Goal: Task Accomplishment & Management: Manage account settings

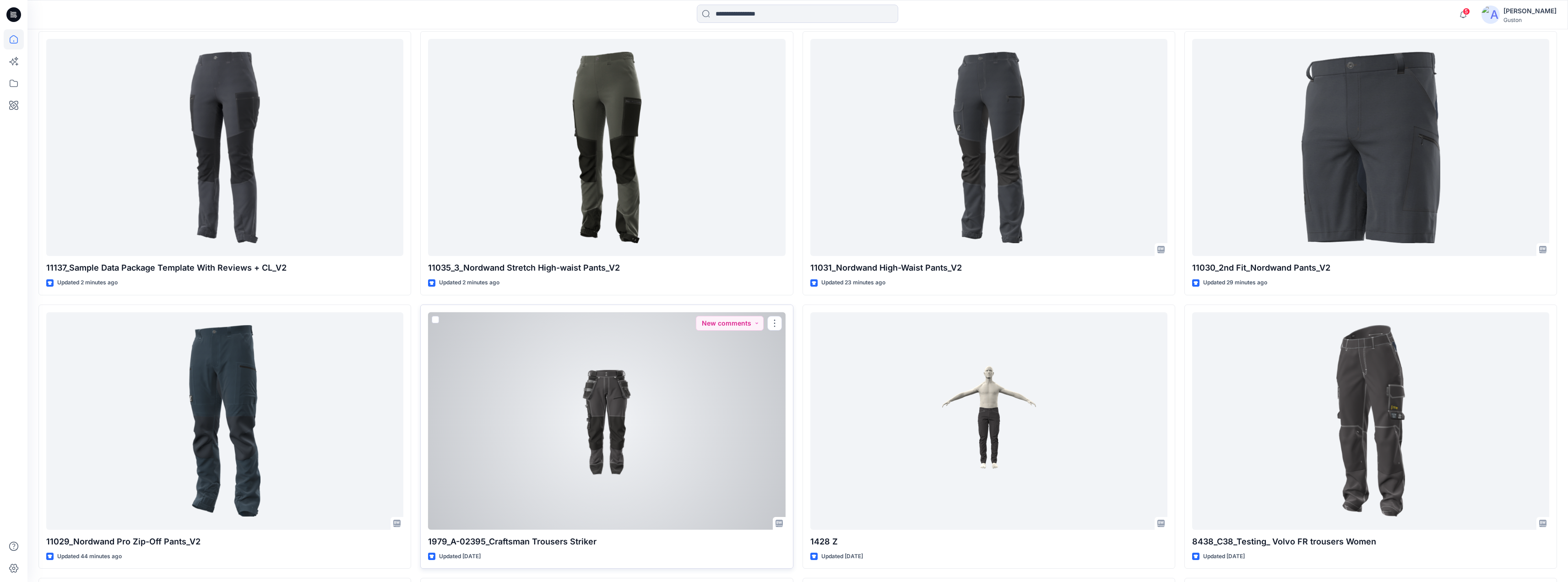
scroll to position [320, 0]
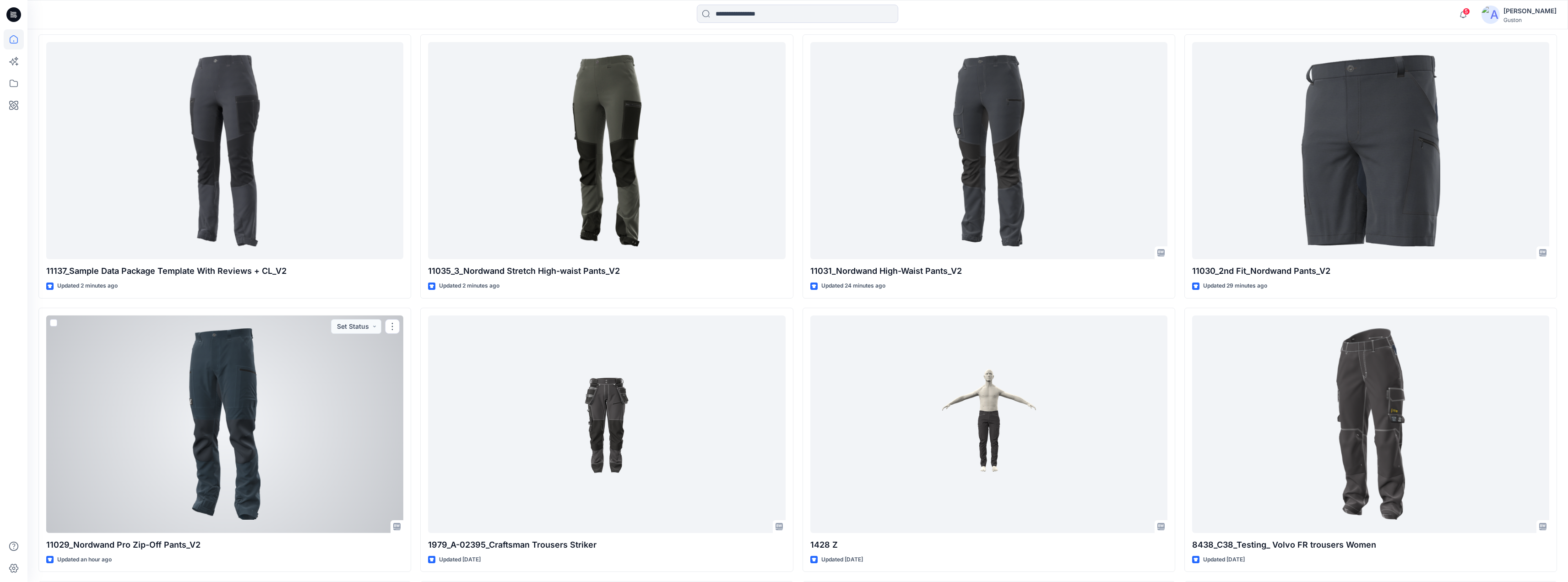
click at [325, 386] on div at bounding box center [225, 424] width 357 height 217
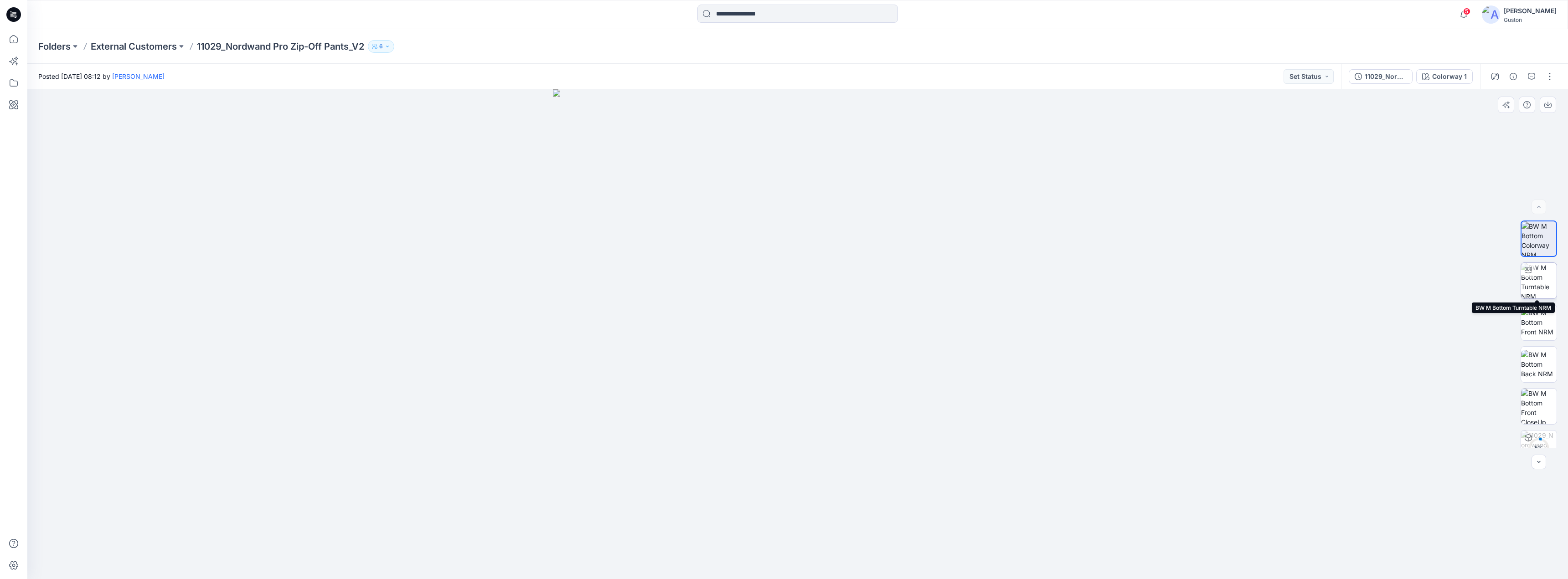
click at [1540, 279] on img at bounding box center [1539, 280] width 35 height 35
drag, startPoint x: 818, startPoint y: 543, endPoint x: 817, endPoint y: 456, distance: 87.0
click at [817, 456] on div at bounding box center [798, 334] width 1541 height 490
drag, startPoint x: 1164, startPoint y: 368, endPoint x: 1176, endPoint y: 365, distance: 12.4
click at [1165, 368] on div at bounding box center [798, 334] width 1541 height 490
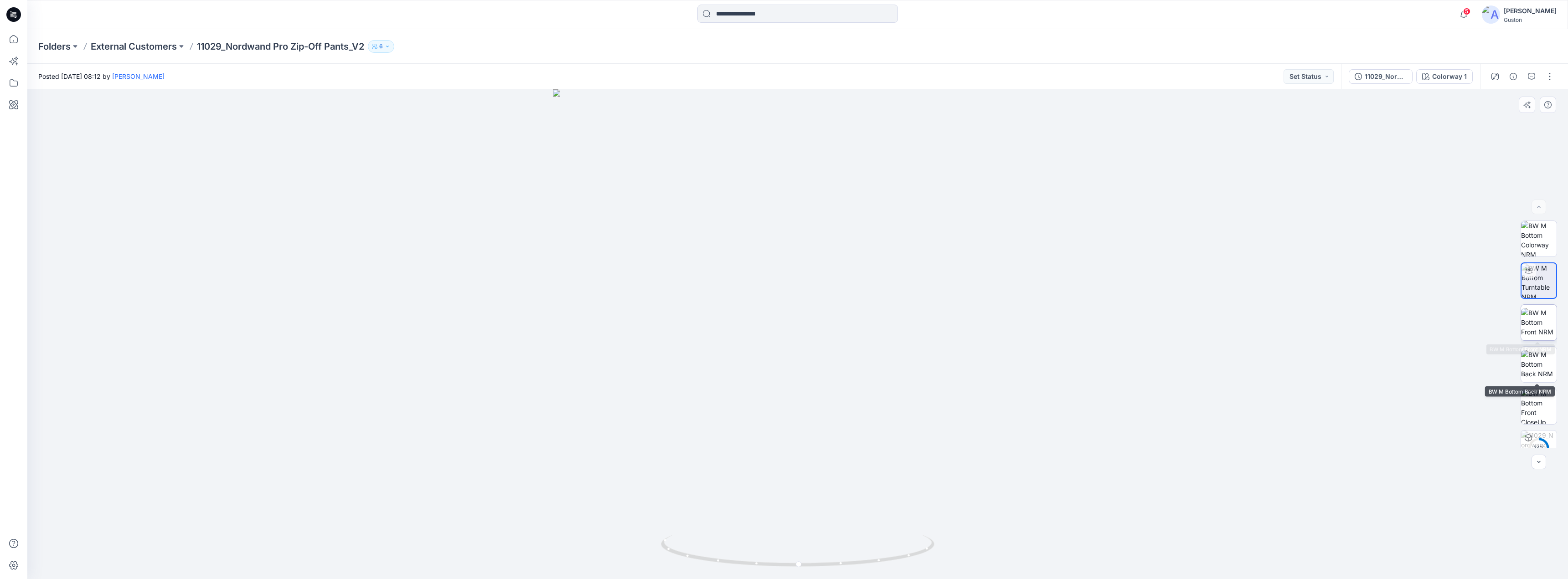
click at [1542, 321] on img at bounding box center [1539, 322] width 35 height 29
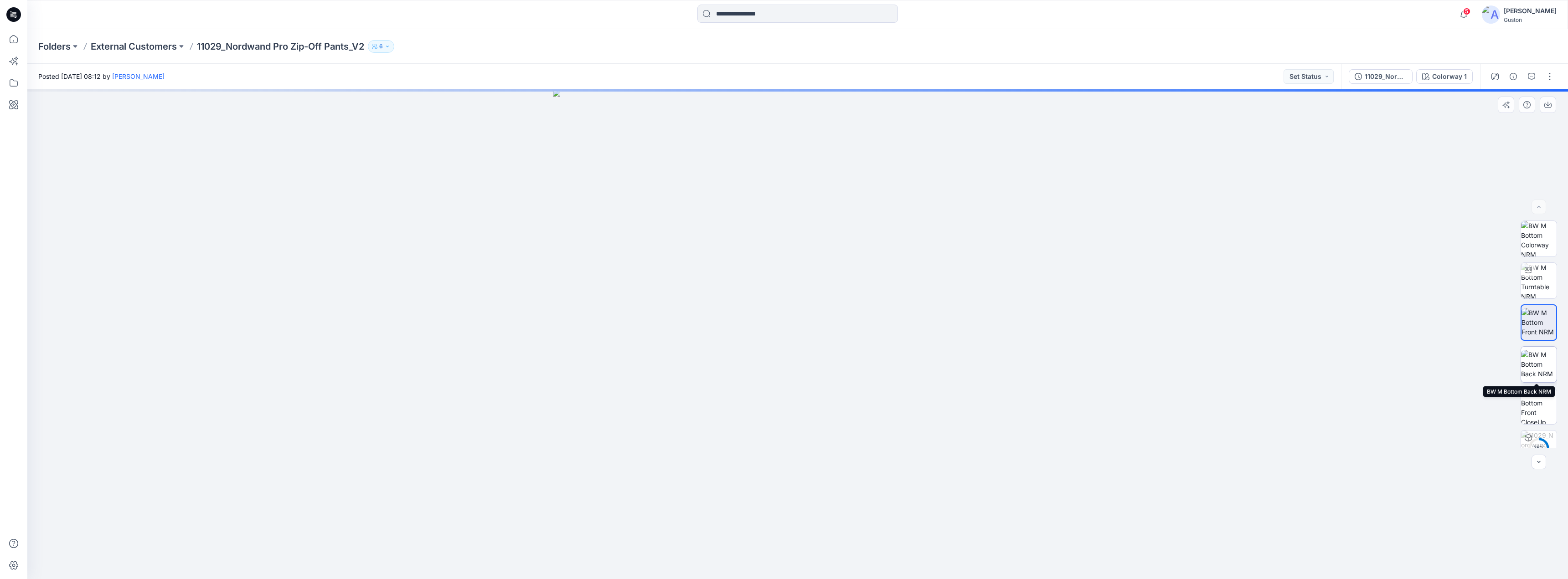
click at [1540, 352] on img at bounding box center [1539, 364] width 35 height 29
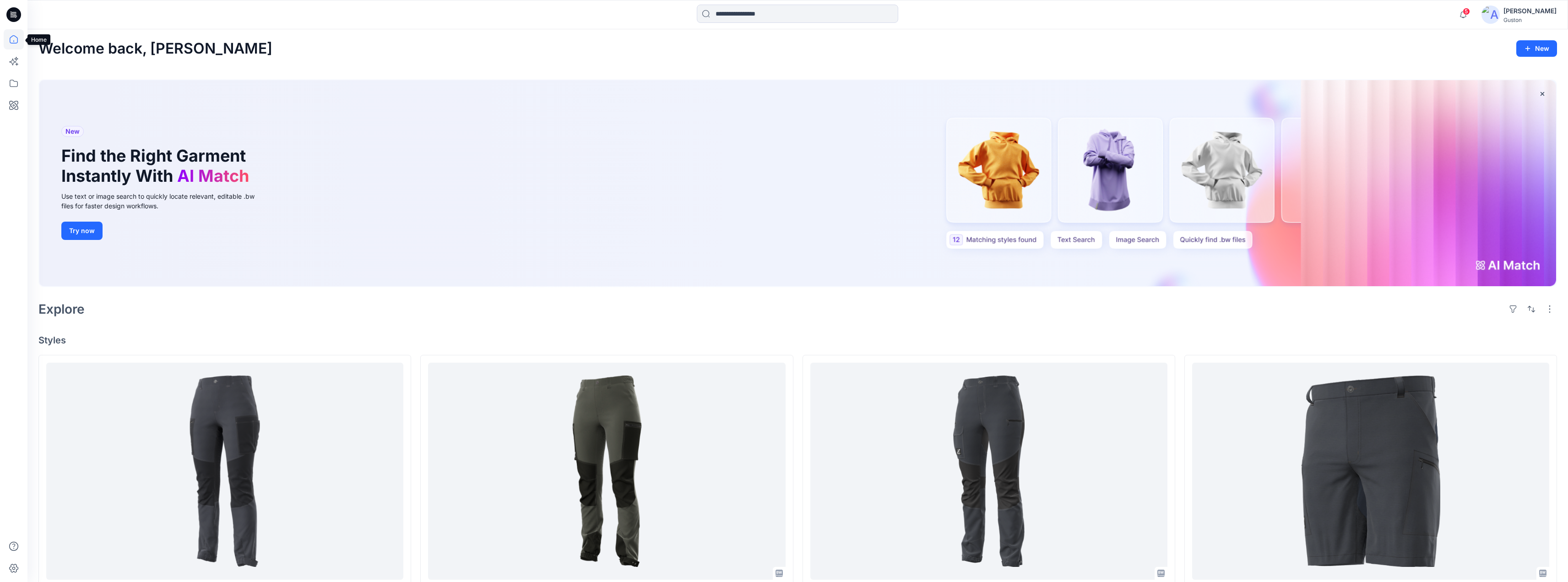
click at [14, 43] on icon at bounding box center [14, 39] width 8 height 8
click at [14, 62] on icon at bounding box center [14, 61] width 20 height 20
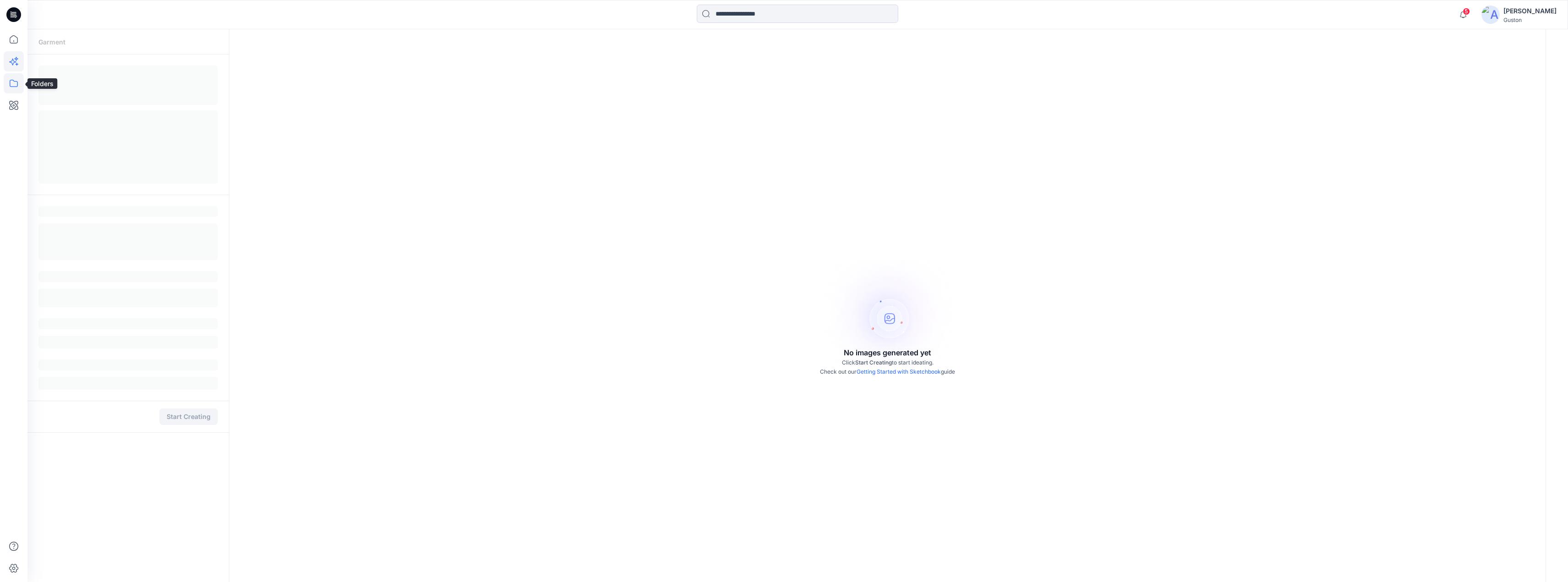
click at [17, 85] on icon at bounding box center [14, 83] width 20 height 20
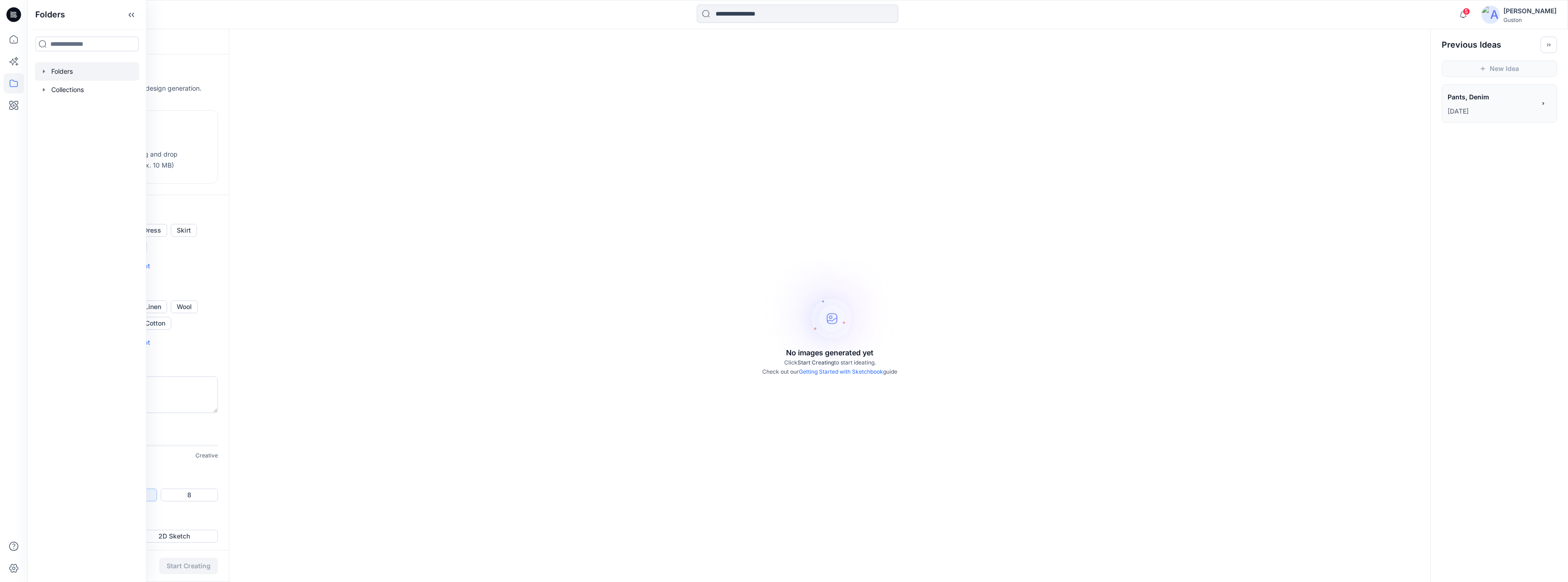
click at [44, 74] on icon "button" at bounding box center [44, 71] width 7 height 7
click at [55, 128] on icon "button" at bounding box center [53, 126] width 7 height 7
click at [91, 145] on p "Nordwand" at bounding box center [85, 145] width 32 height 11
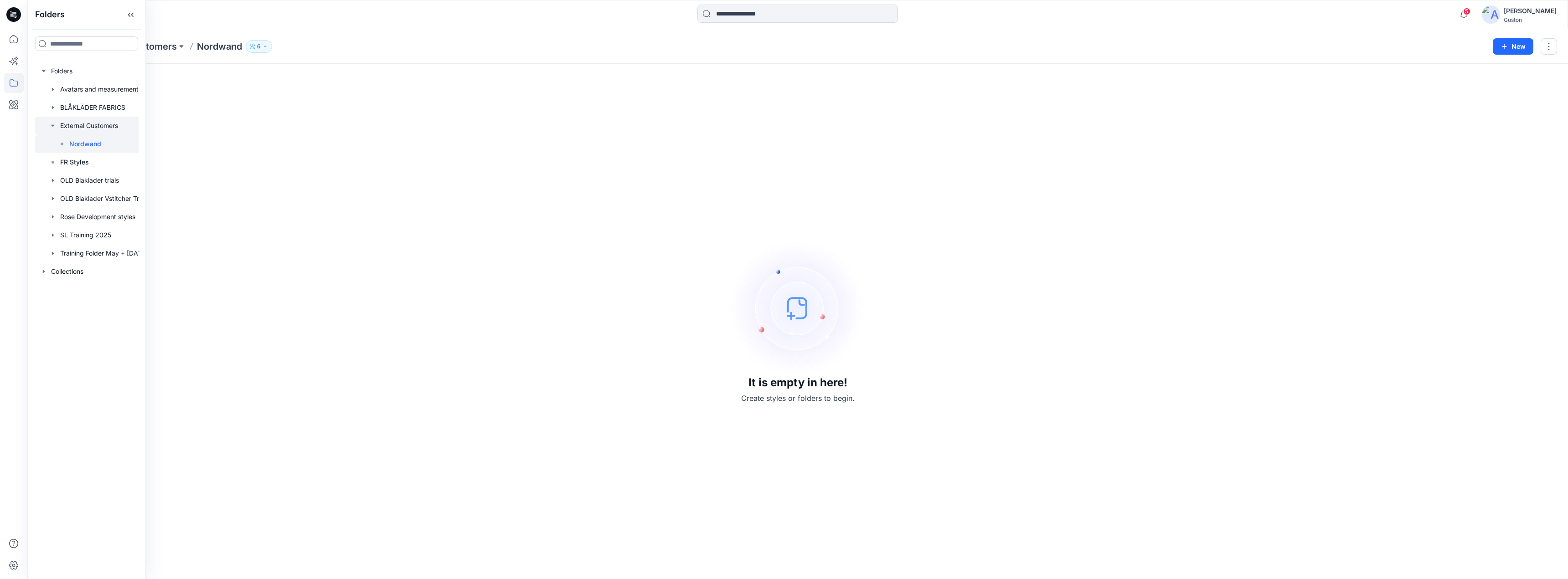
click at [82, 128] on div at bounding box center [98, 126] width 128 height 18
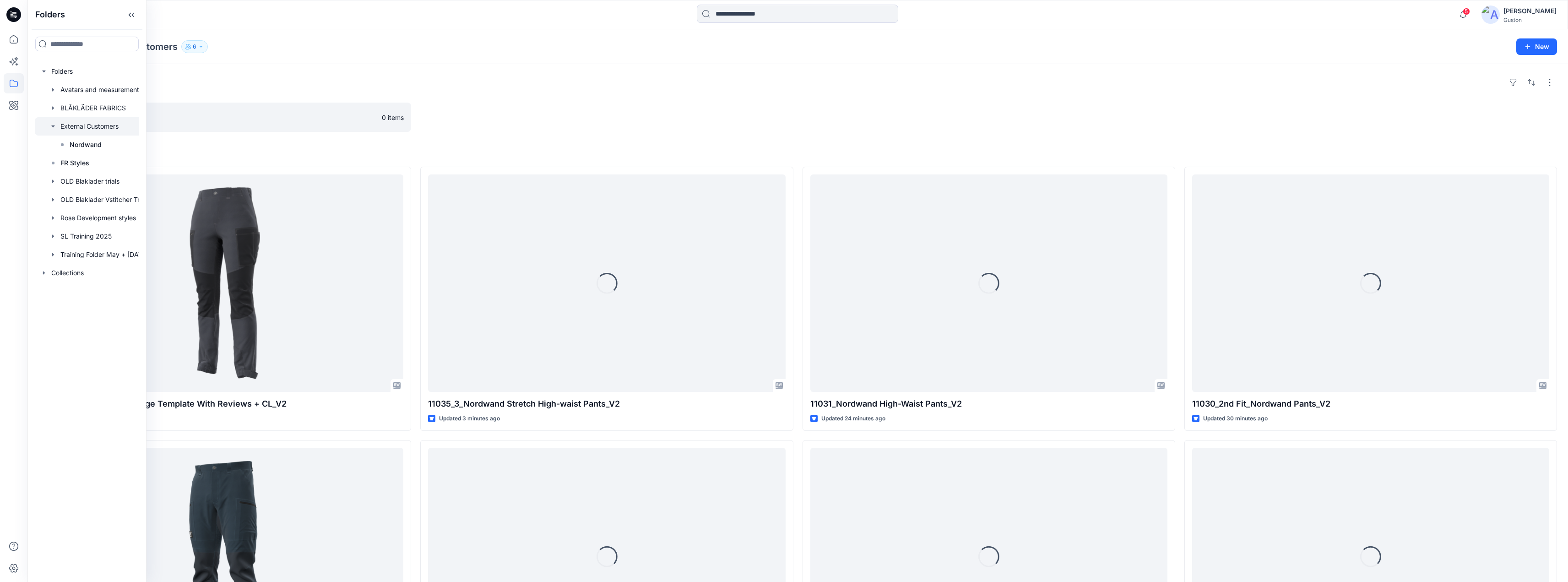
drag, startPoint x: 663, startPoint y: 105, endPoint x: 662, endPoint y: 115, distance: 10.0
click at [663, 105] on div at bounding box center [606, 117] width 373 height 29
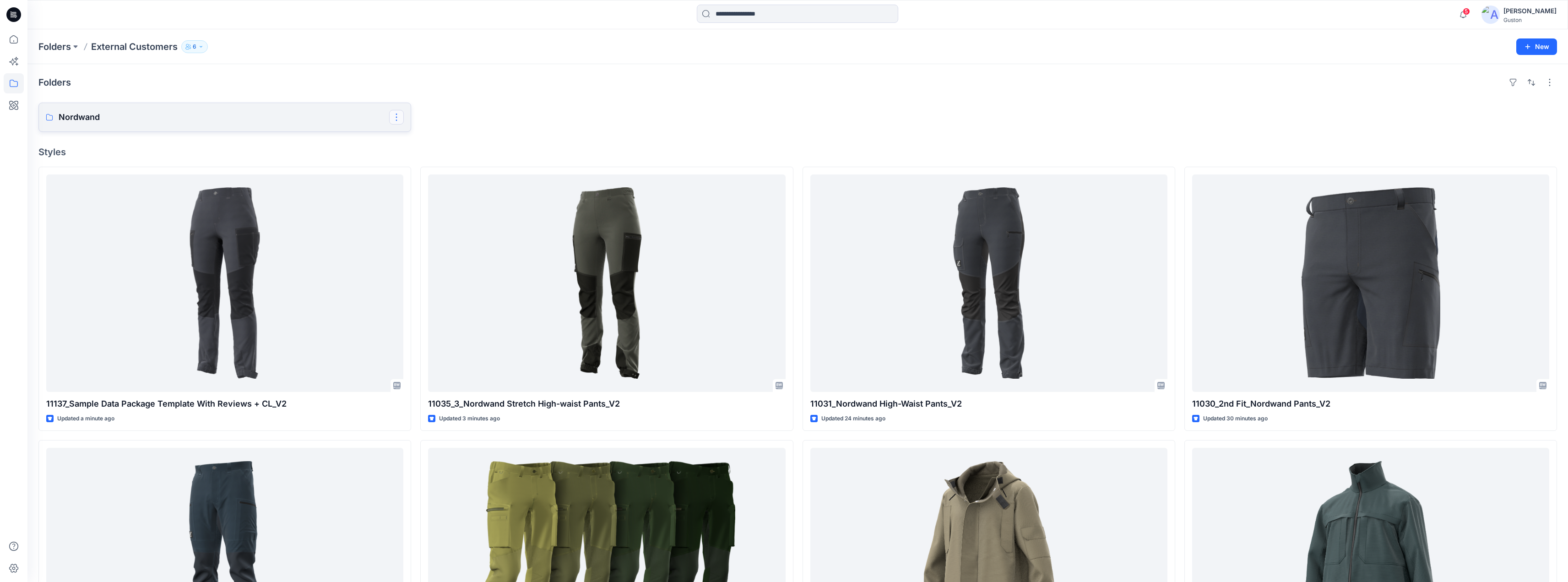
click at [398, 118] on button "button" at bounding box center [396, 117] width 15 height 15
click at [231, 111] on link "Nordwand Edit Delete Folder" at bounding box center [225, 117] width 373 height 29
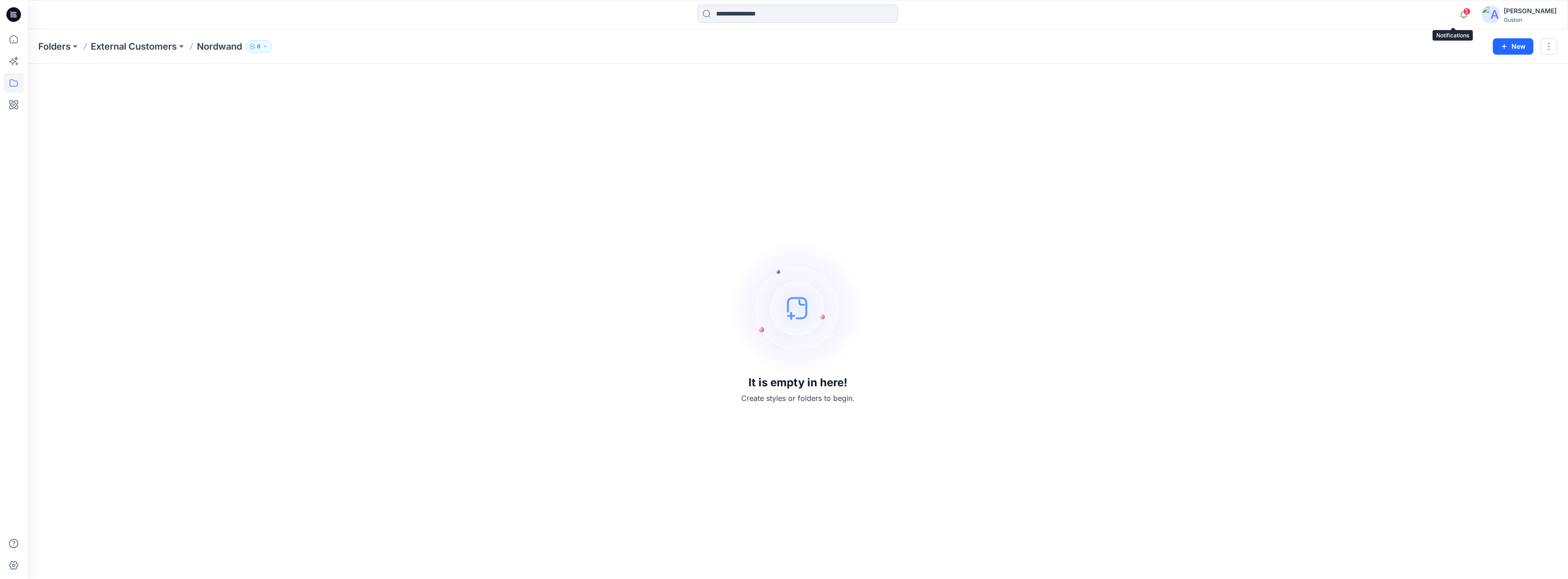
click at [1463, 12] on span "5" at bounding box center [1467, 12] width 7 height 7
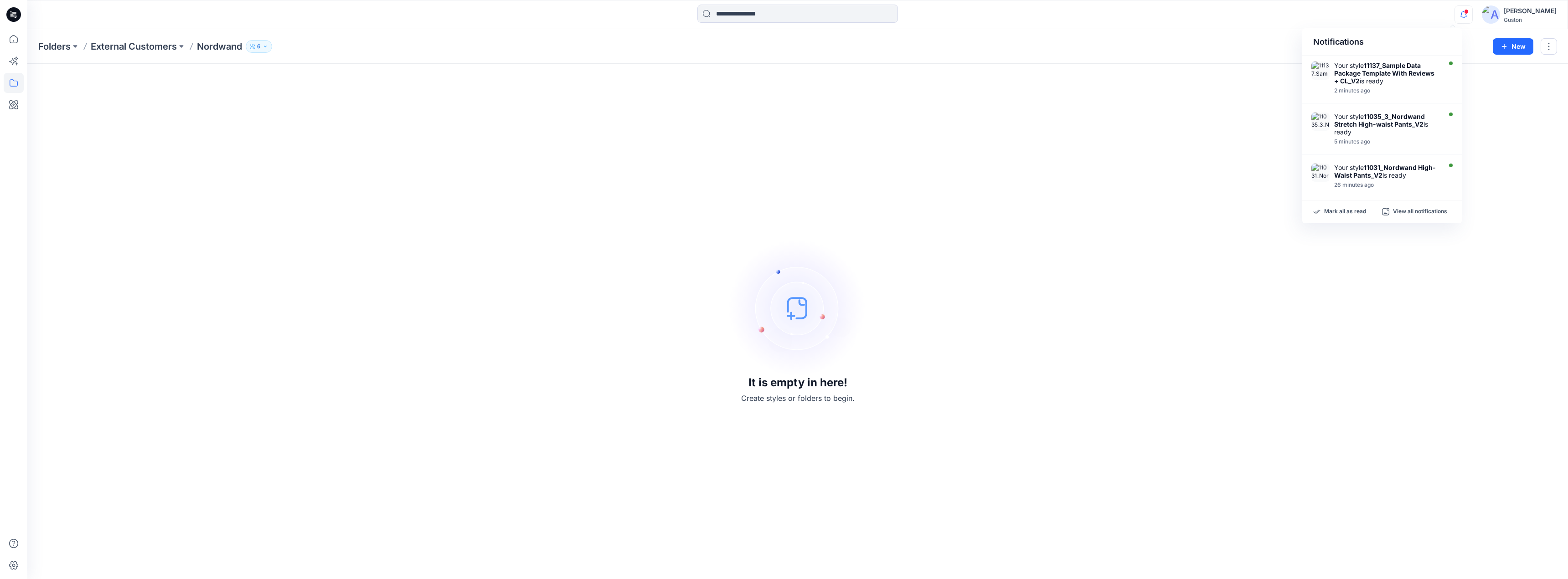
click at [1228, 139] on div "It is empty in here! Create styles or folders to begin." at bounding box center [798, 321] width 1519 height 493
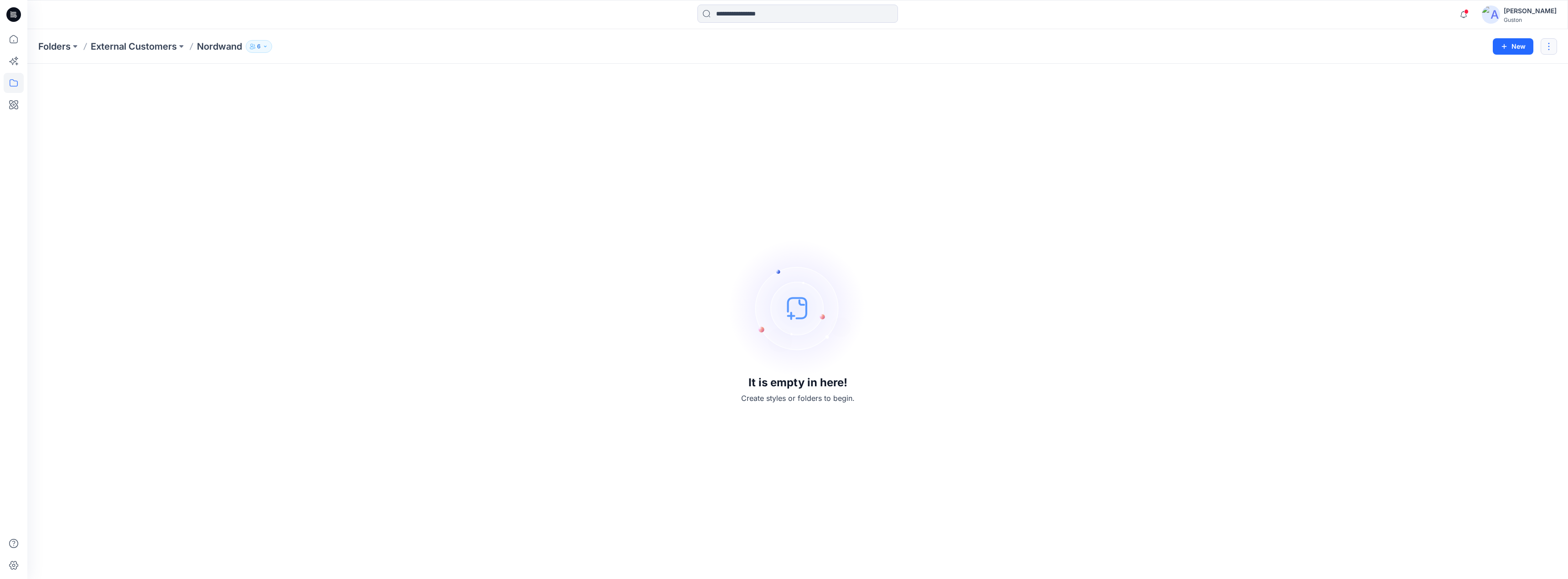
click at [1553, 46] on button "button" at bounding box center [1548, 46] width 16 height 16
click at [1288, 138] on div "It is empty in here! Create styles or folders to begin." at bounding box center [798, 321] width 1519 height 493
click at [264, 48] on icon "button" at bounding box center [265, 46] width 5 height 5
click at [189, 126] on div "It is empty in here! Create styles or folders to begin." at bounding box center [798, 321] width 1519 height 493
click at [150, 49] on p "External Customers" at bounding box center [133, 46] width 86 height 13
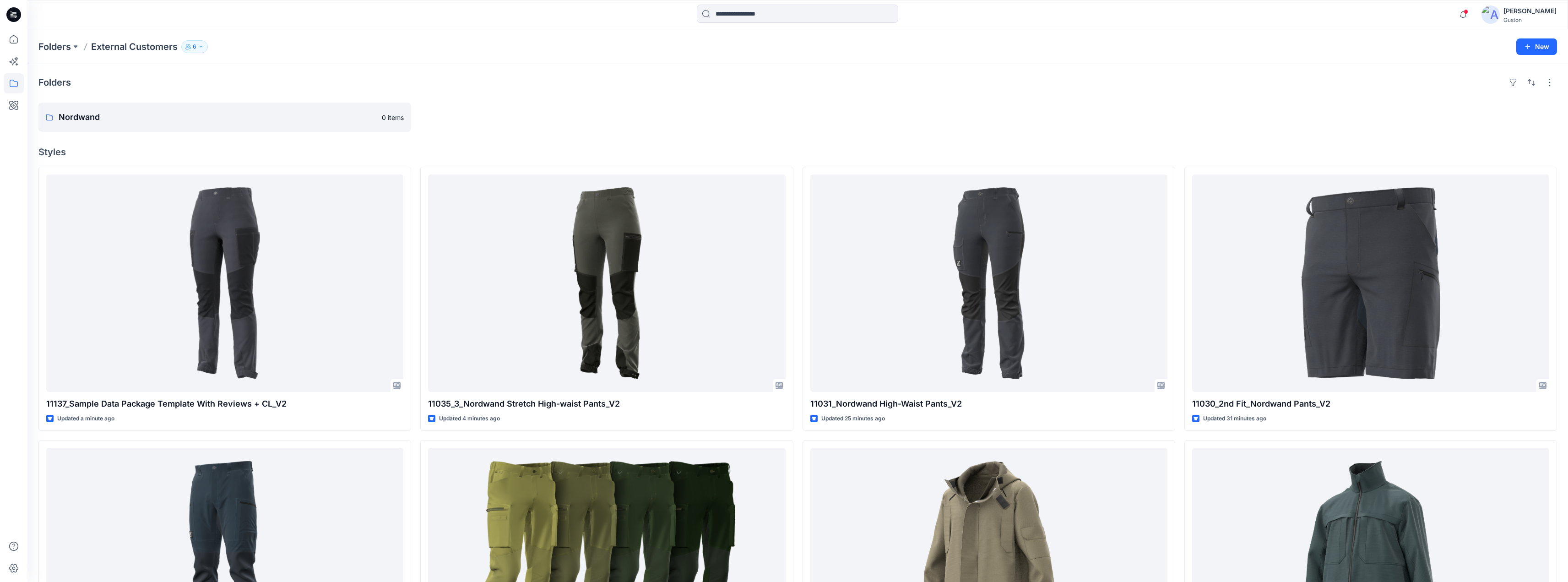
click at [199, 50] on button "6" at bounding box center [194, 47] width 26 height 13
click at [405, 44] on div "Folders External Customers 6 Folder Access Members and Externals Internal 6 Ext…" at bounding box center [762, 47] width 1447 height 13
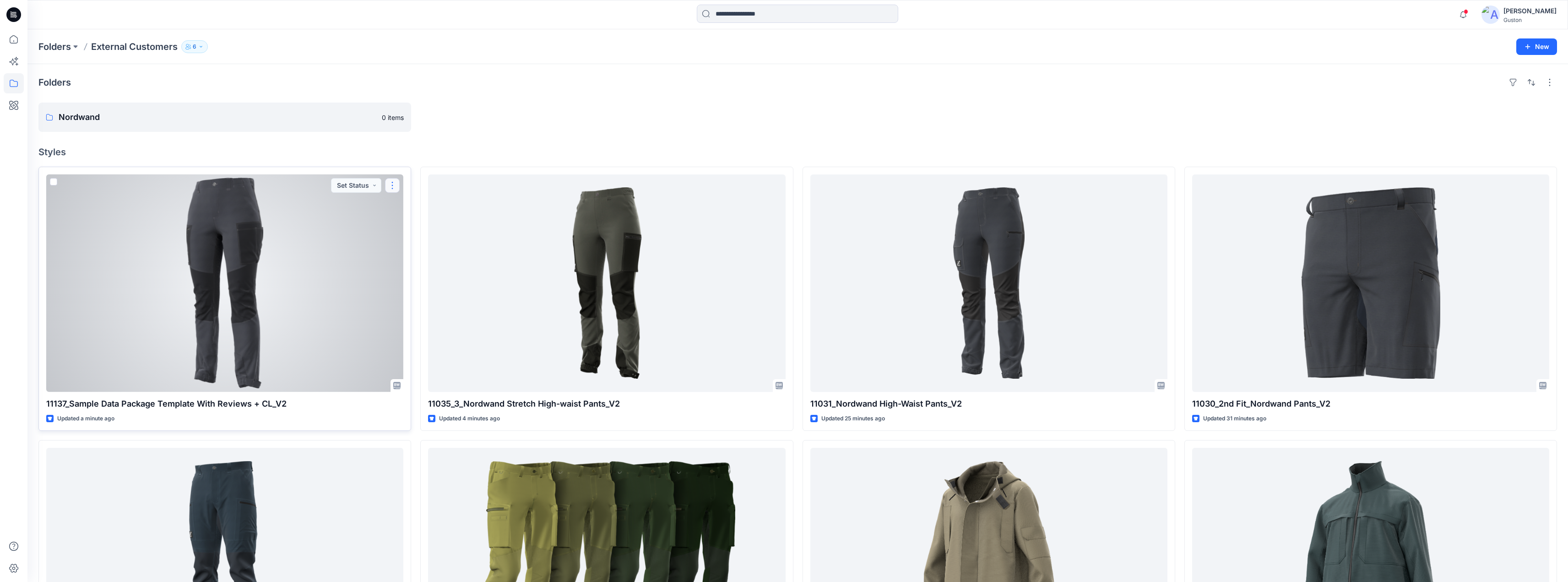
click at [390, 185] on button "button" at bounding box center [392, 185] width 15 height 15
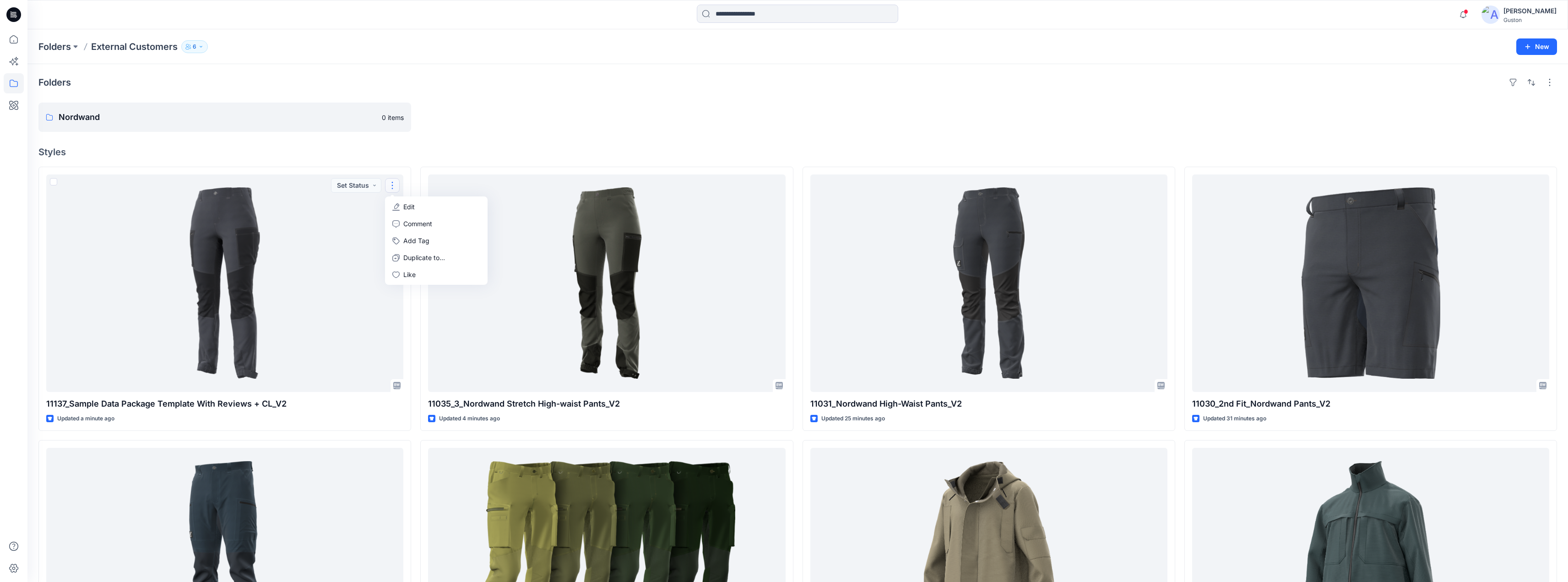
click at [483, 152] on h4 "Styles" at bounding box center [798, 152] width 1519 height 11
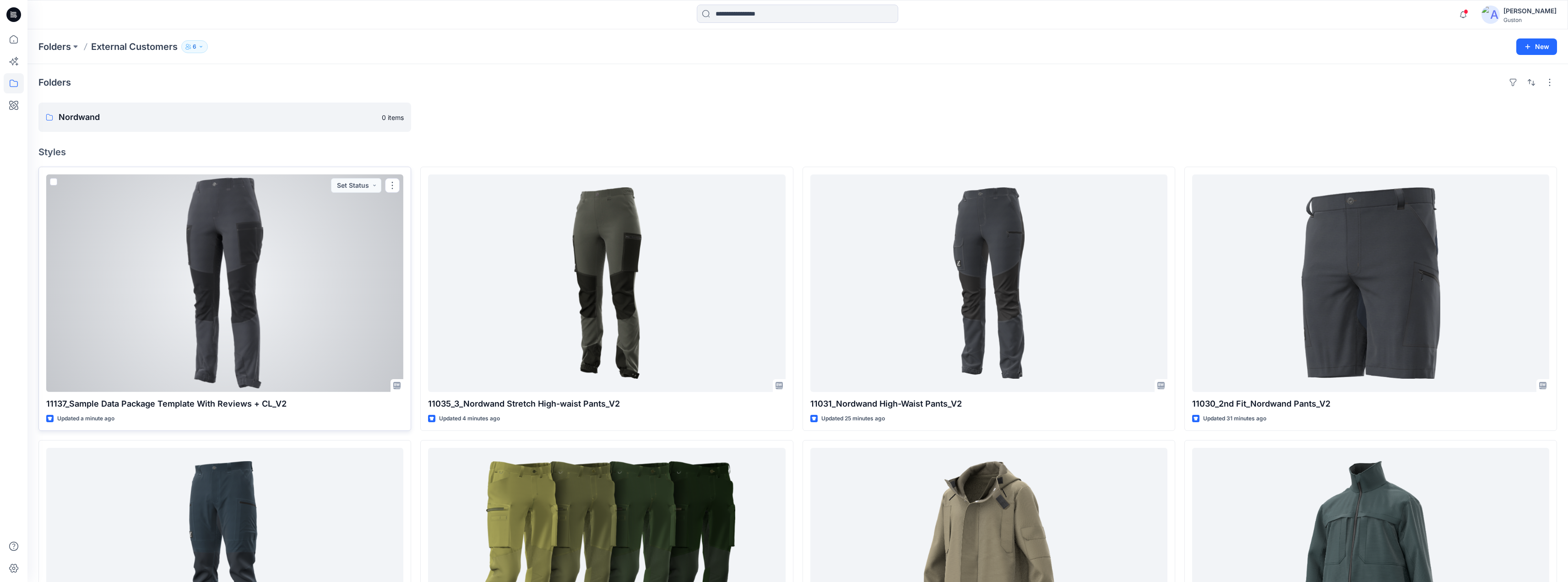
click at [54, 177] on div at bounding box center [225, 283] width 357 height 217
click at [55, 181] on span at bounding box center [53, 182] width 7 height 7
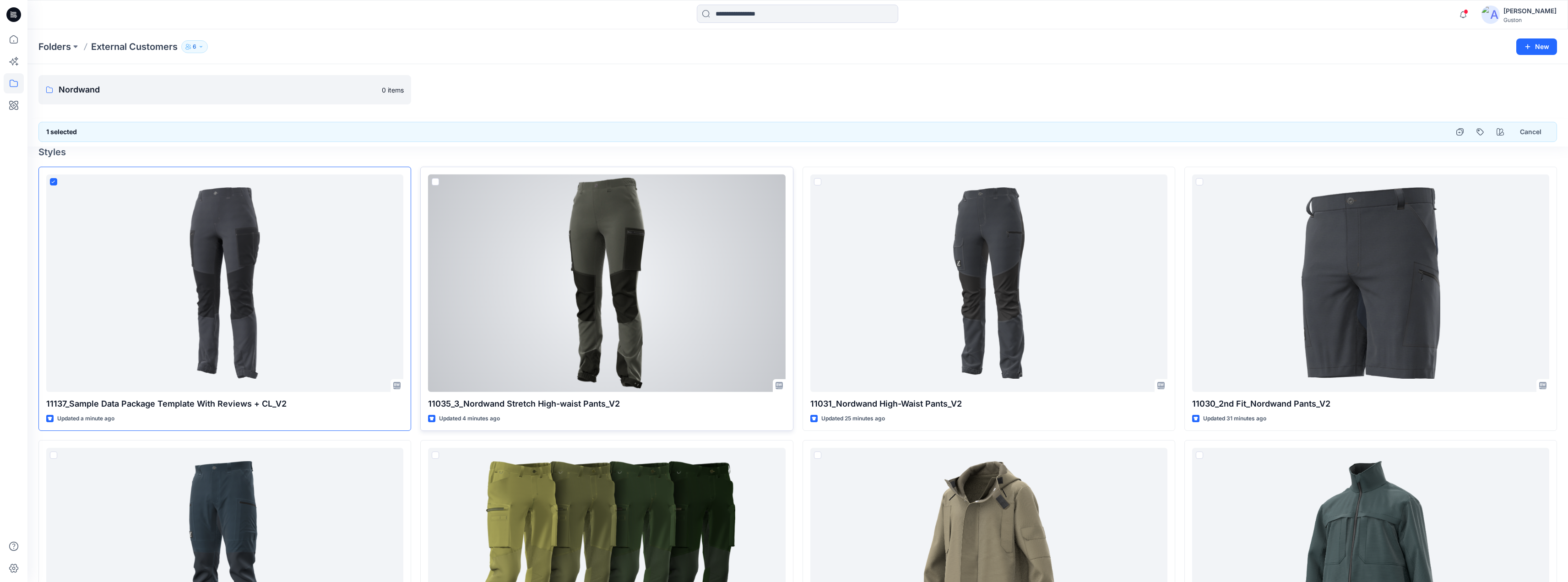
click at [436, 182] on span at bounding box center [436, 182] width 7 height 7
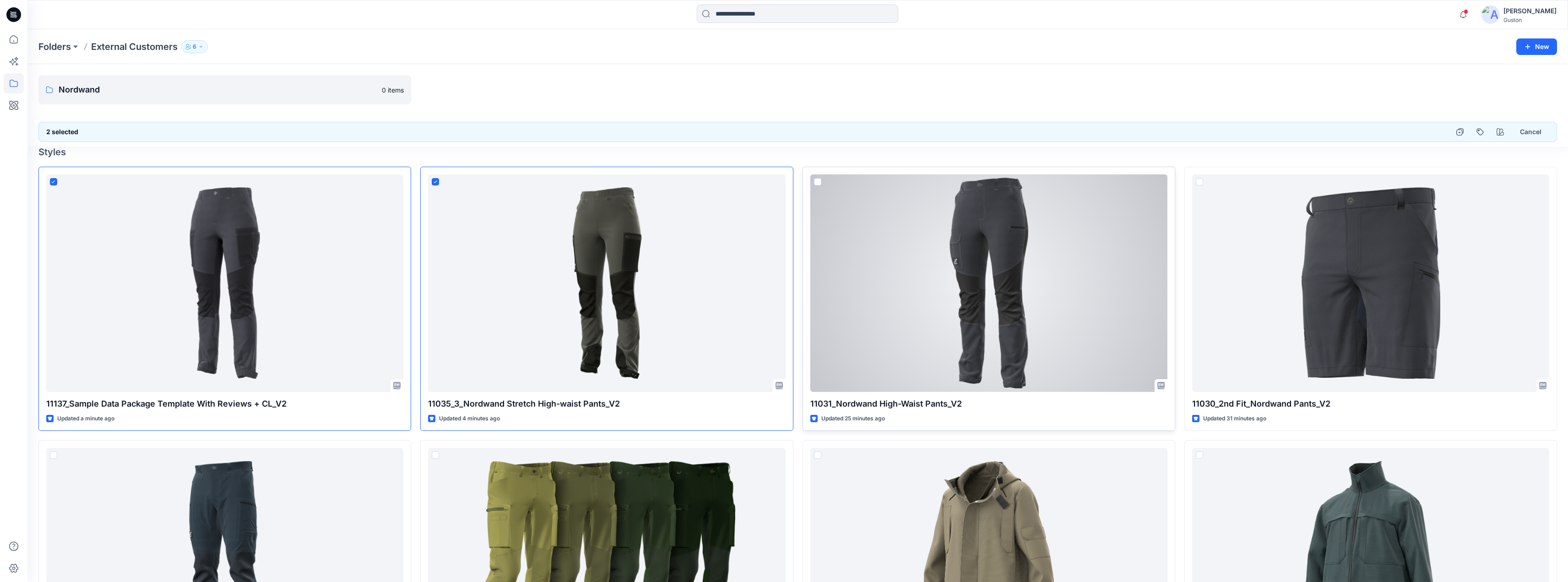
click at [817, 181] on span at bounding box center [818, 182] width 7 height 7
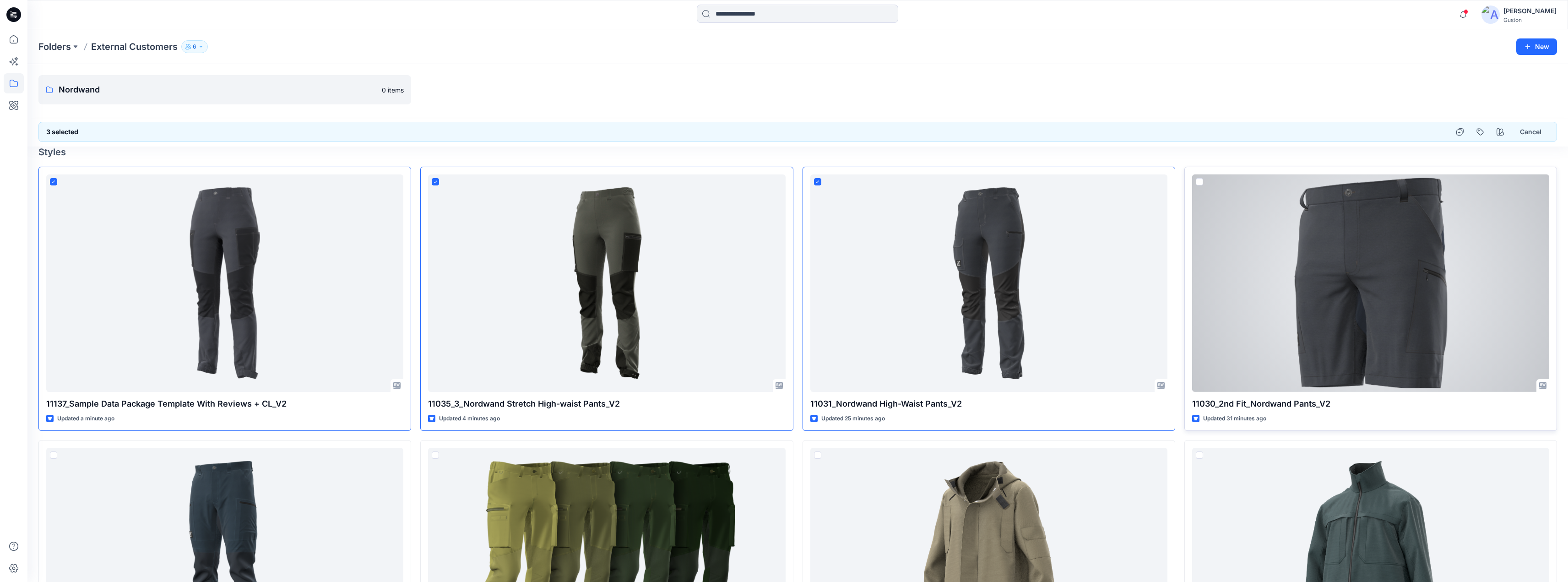
click at [1199, 181] on span at bounding box center [1200, 182] width 7 height 7
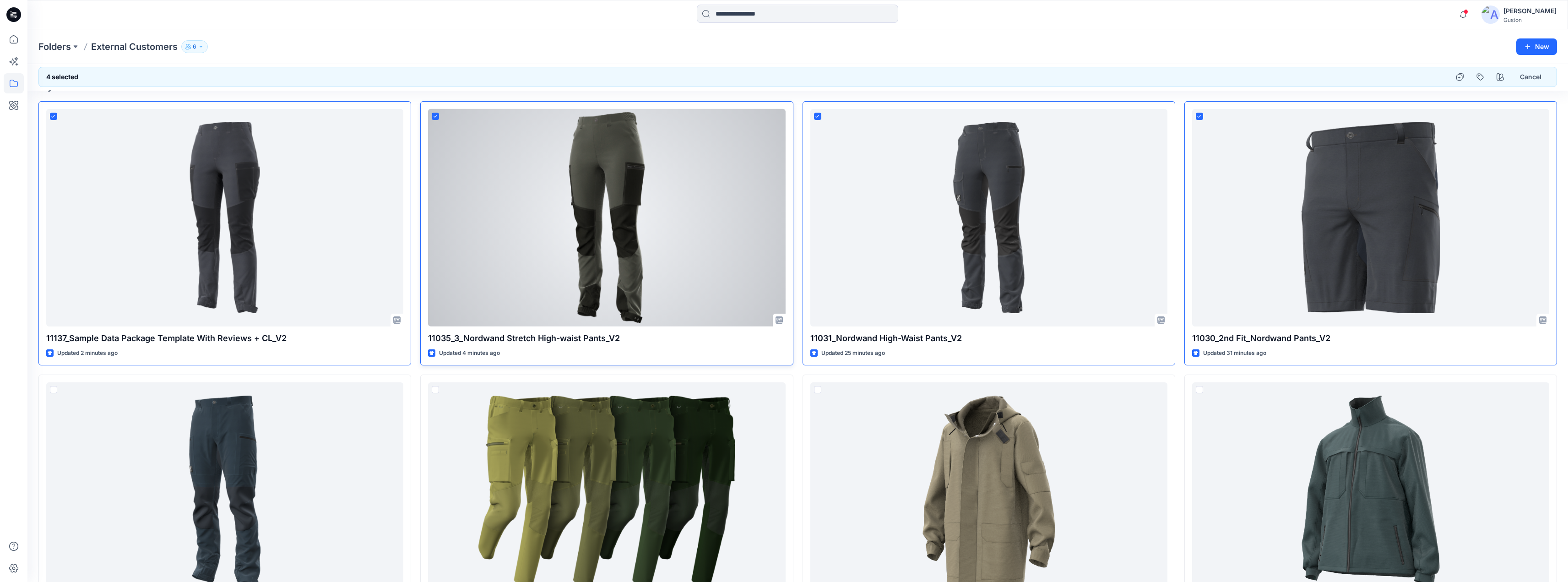
scroll to position [183, 0]
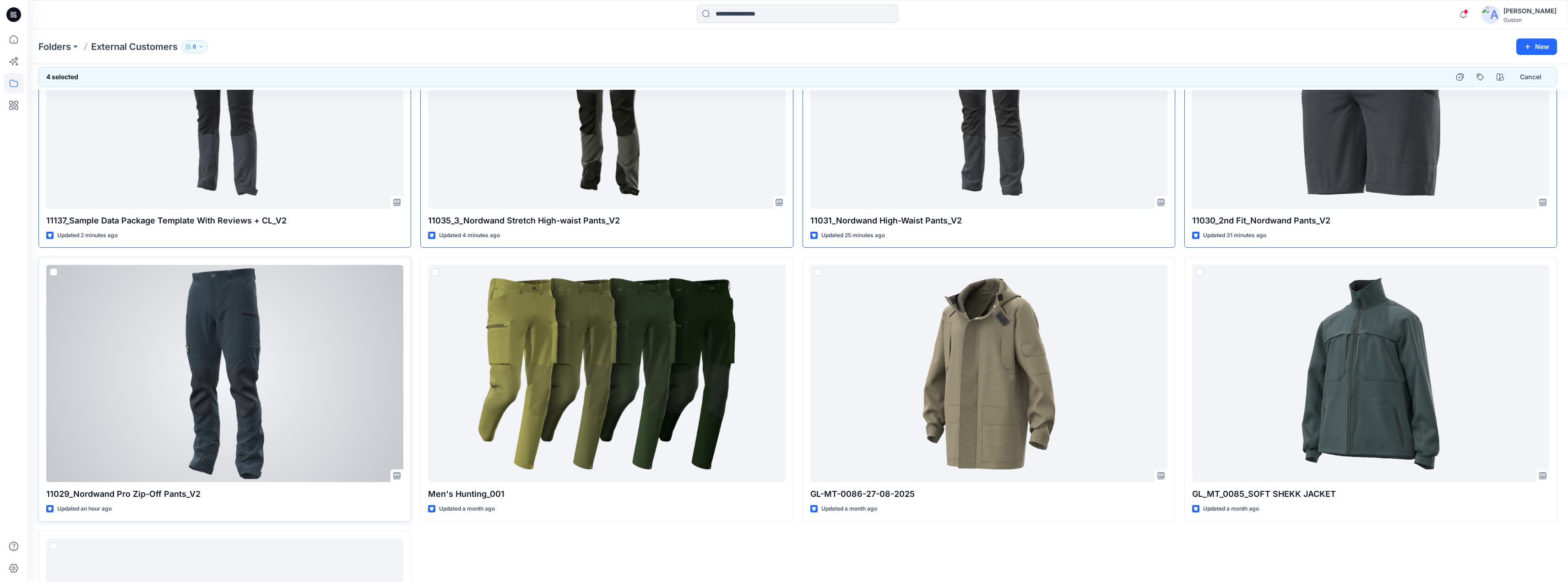
click at [53, 271] on span at bounding box center [53, 272] width 7 height 7
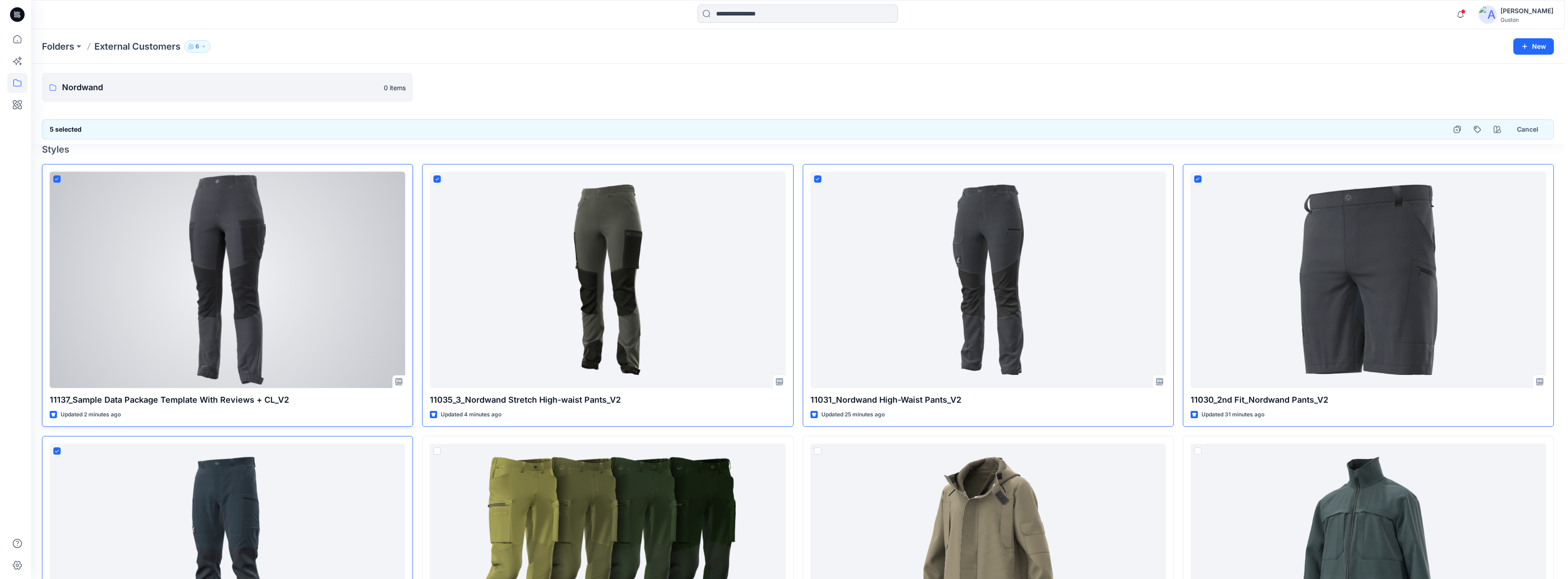
scroll to position [0, 0]
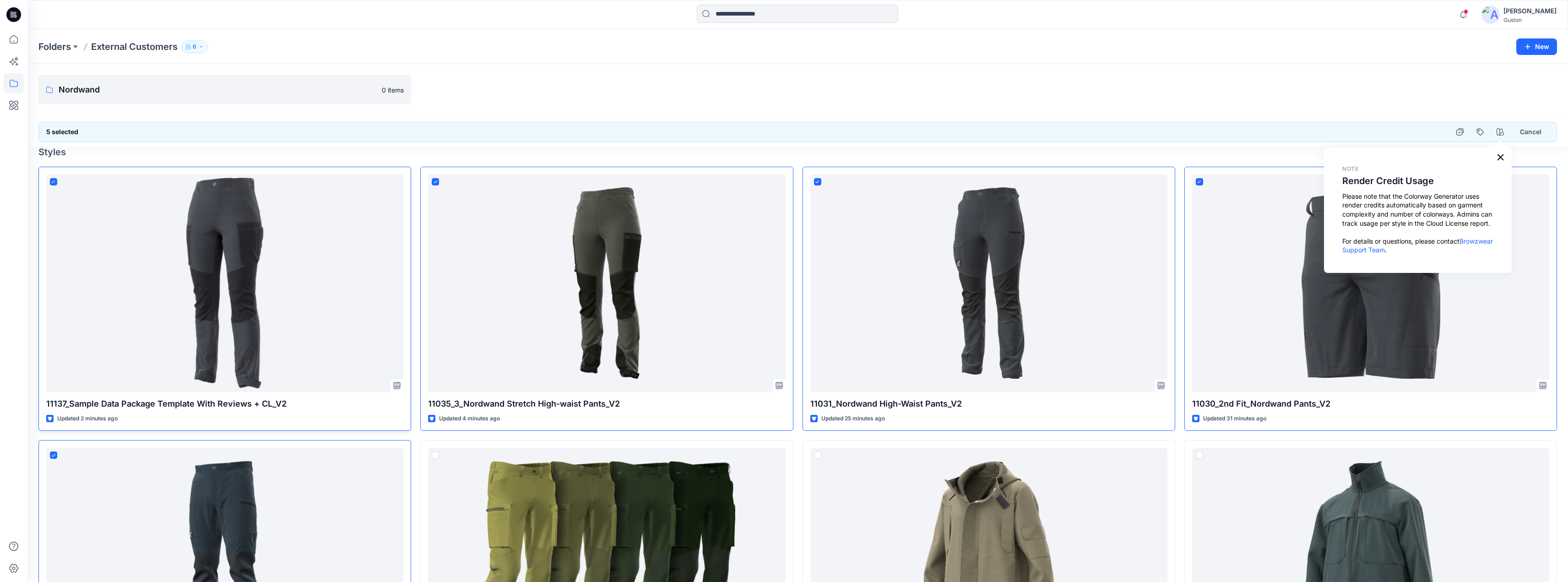
click at [1503, 157] on button "×" at bounding box center [1500, 157] width 9 height 15
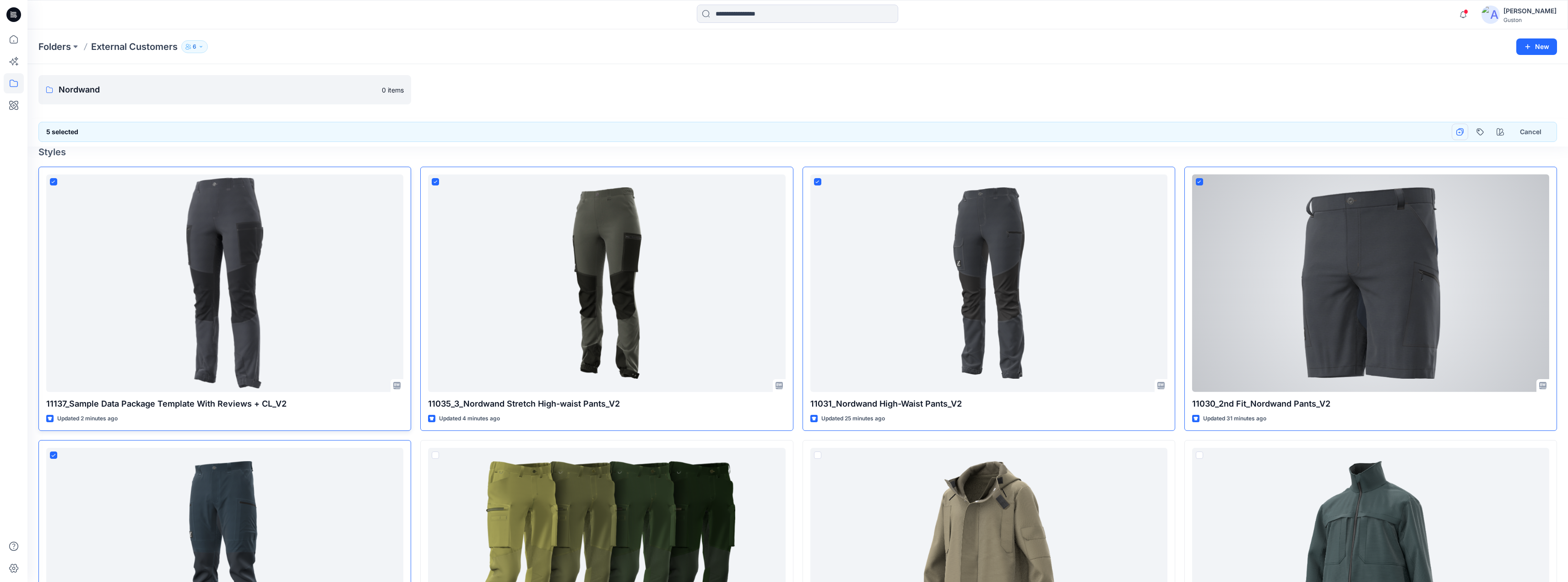
drag, startPoint x: 1236, startPoint y: 204, endPoint x: 1461, endPoint y: 129, distance: 237.2
click at [1461, 129] on icon "button" at bounding box center [1460, 132] width 7 height 7
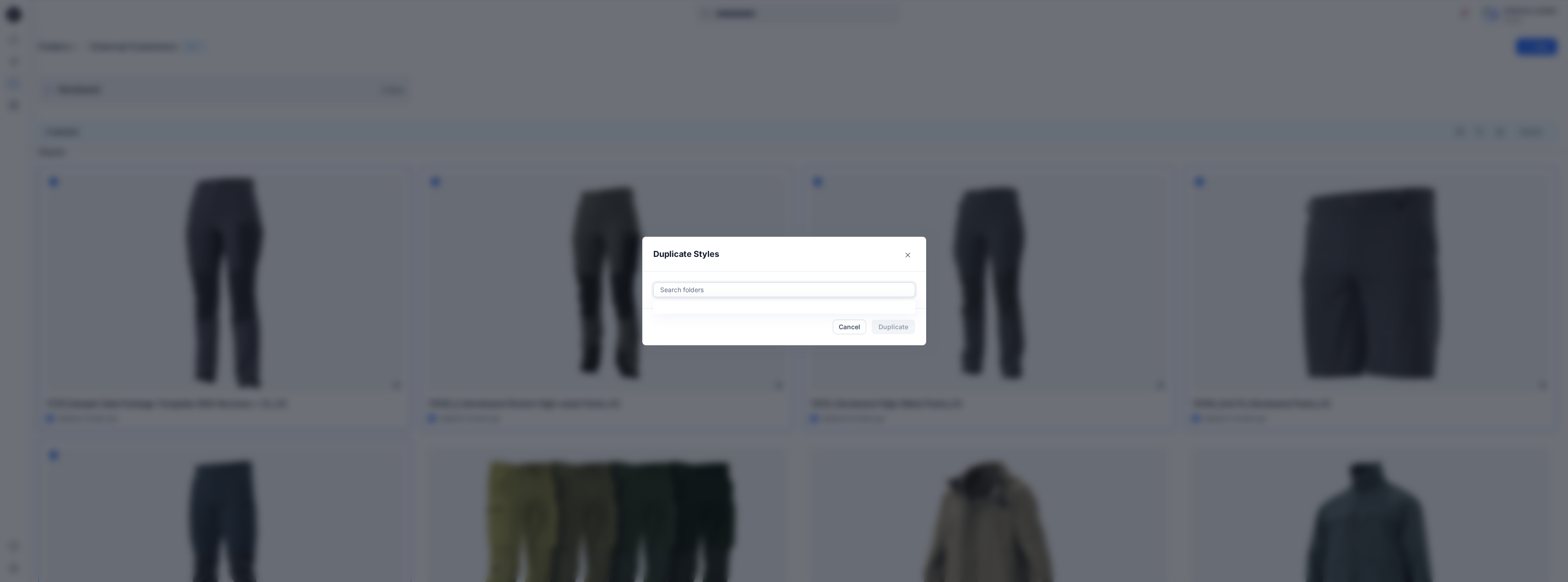
click at [845, 287] on div at bounding box center [784, 290] width 250 height 11
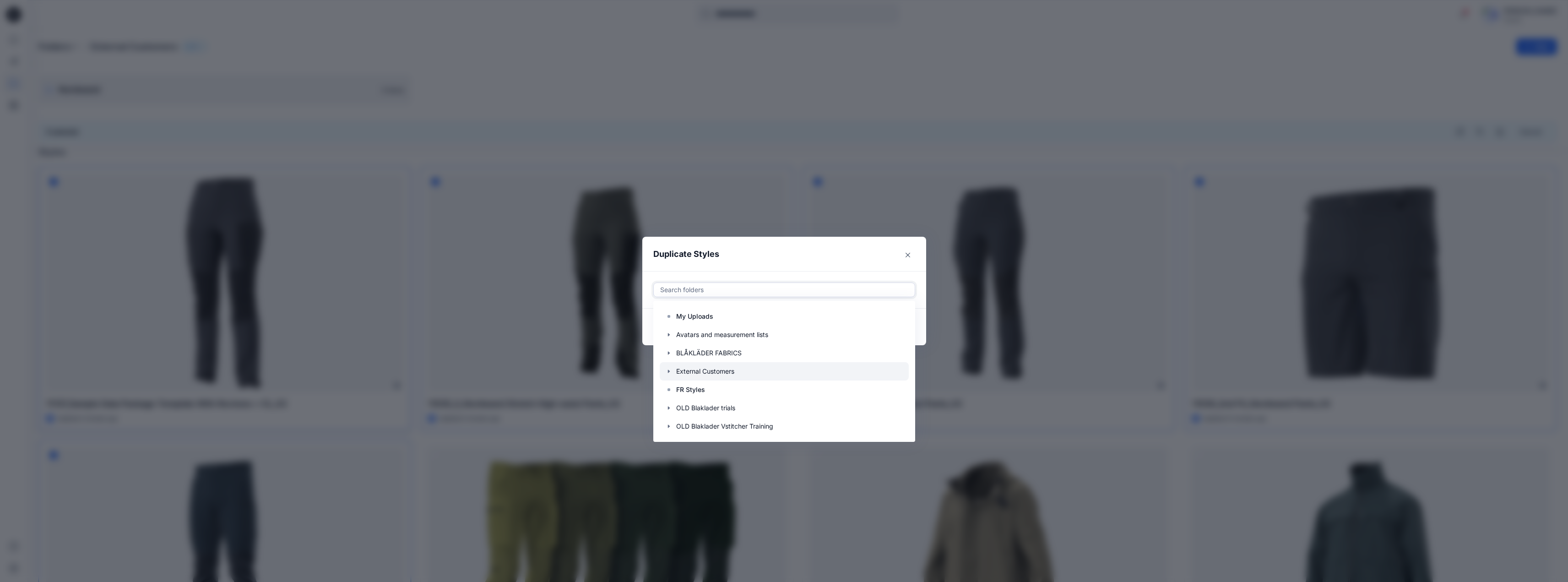
click at [673, 370] on icon "button" at bounding box center [669, 371] width 7 height 7
click at [704, 387] on p "Nordwand" at bounding box center [701, 390] width 32 height 11
click at [817, 290] on div at bounding box center [811, 290] width 198 height 11
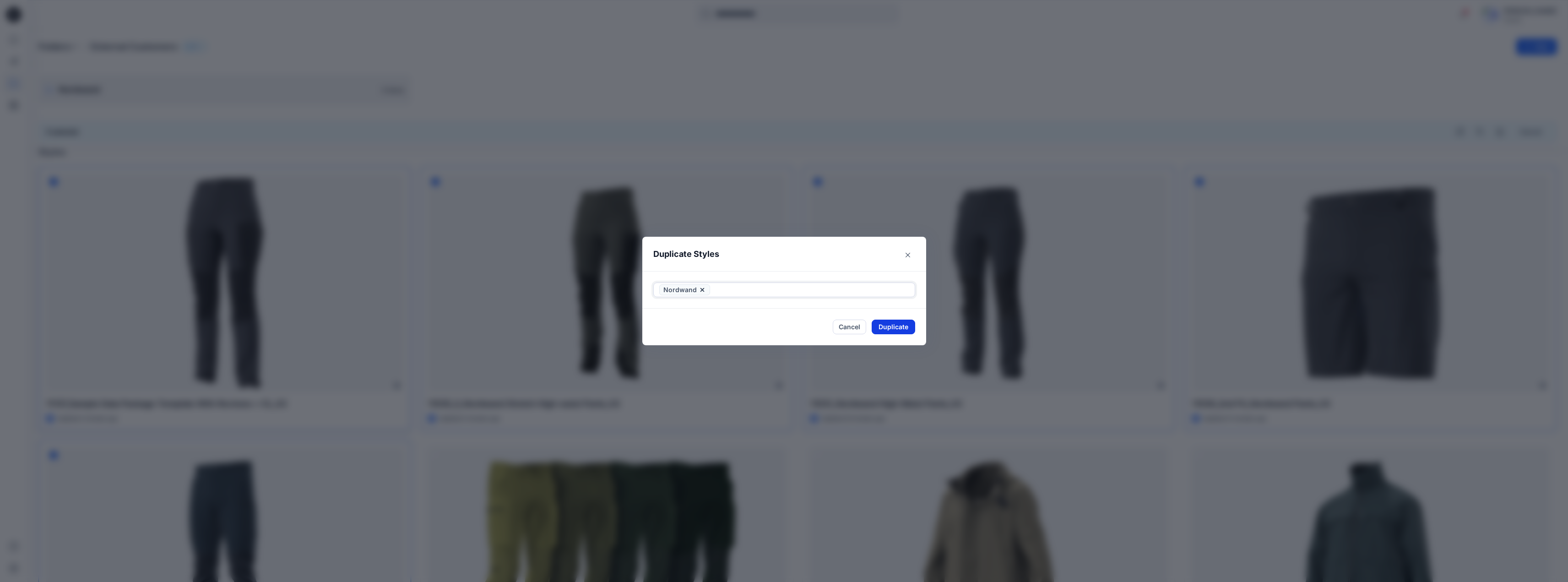
click at [895, 327] on button "Duplicate" at bounding box center [894, 327] width 44 height 15
click at [907, 327] on button "Close" at bounding box center [900, 328] width 29 height 15
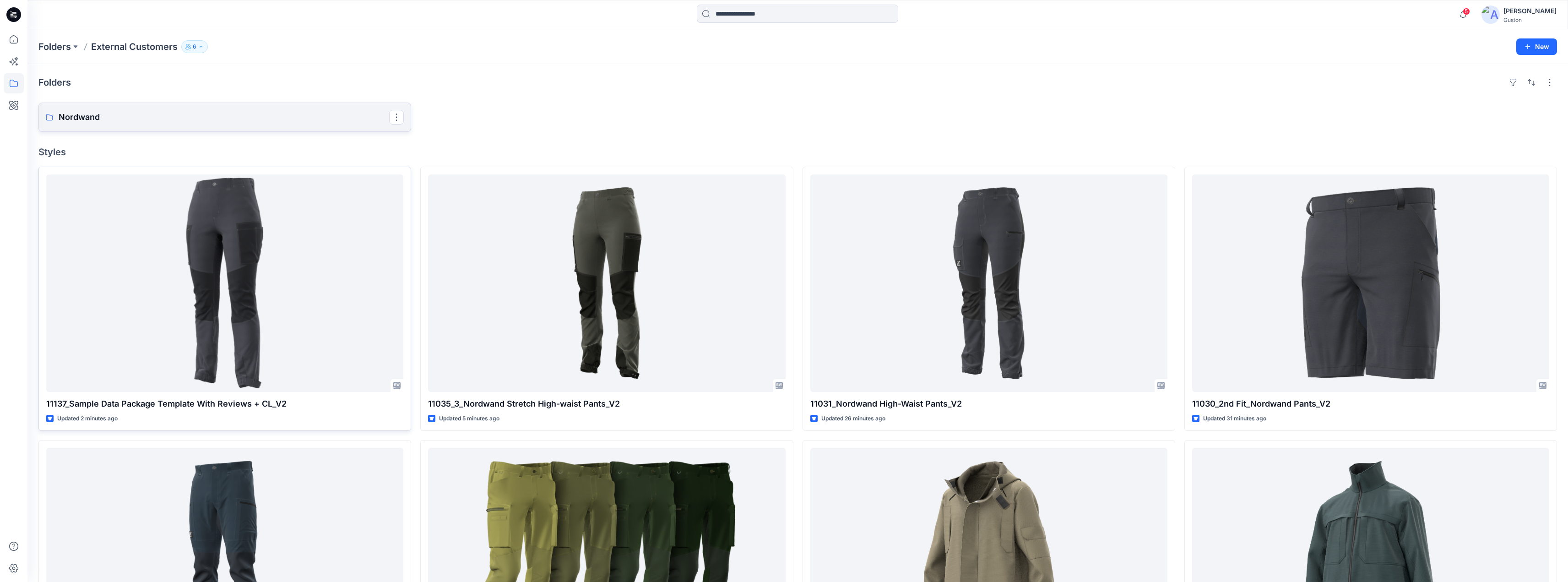
click at [115, 118] on p "Nordwand" at bounding box center [223, 117] width 331 height 13
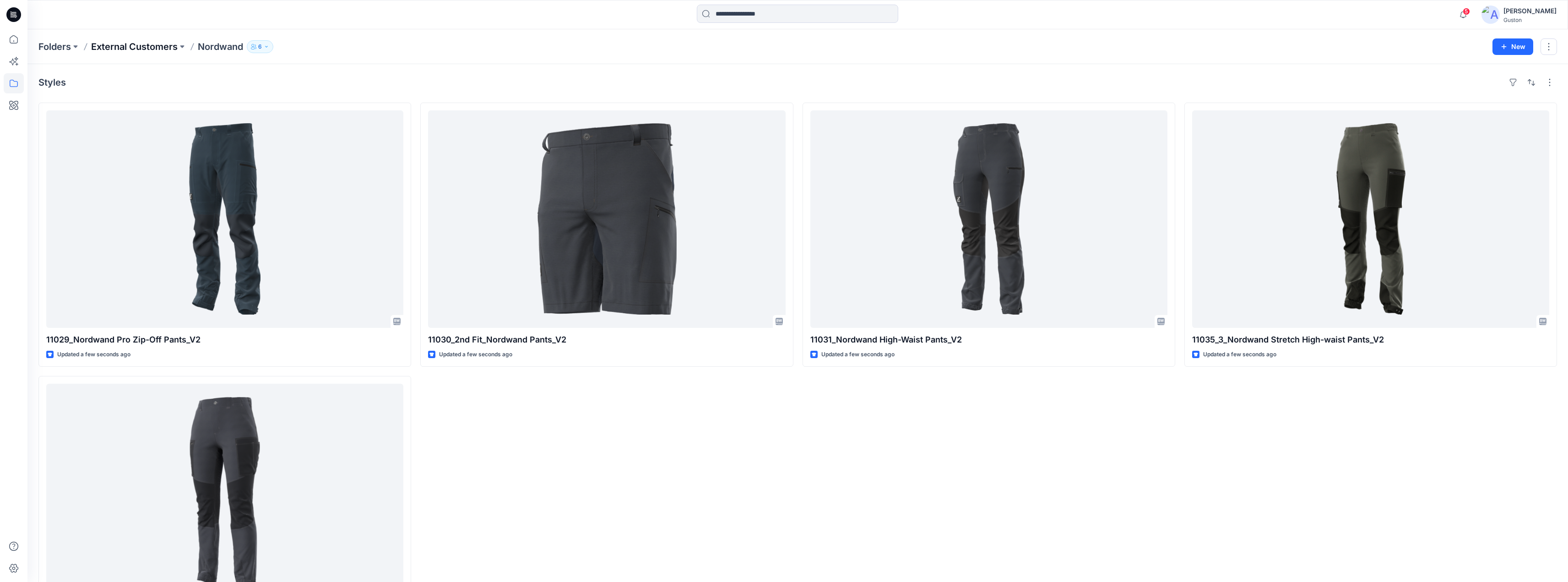
click at [139, 49] on p "External Customers" at bounding box center [134, 47] width 87 height 13
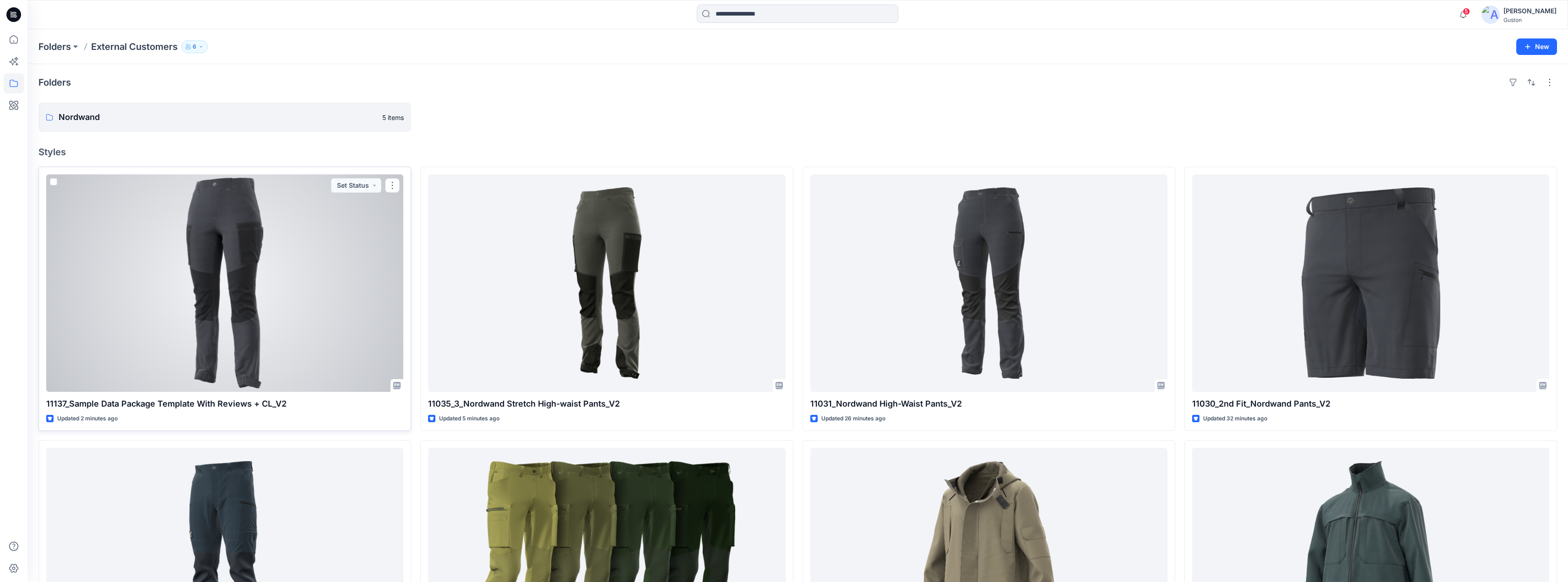
click at [55, 182] on span at bounding box center [53, 182] width 7 height 7
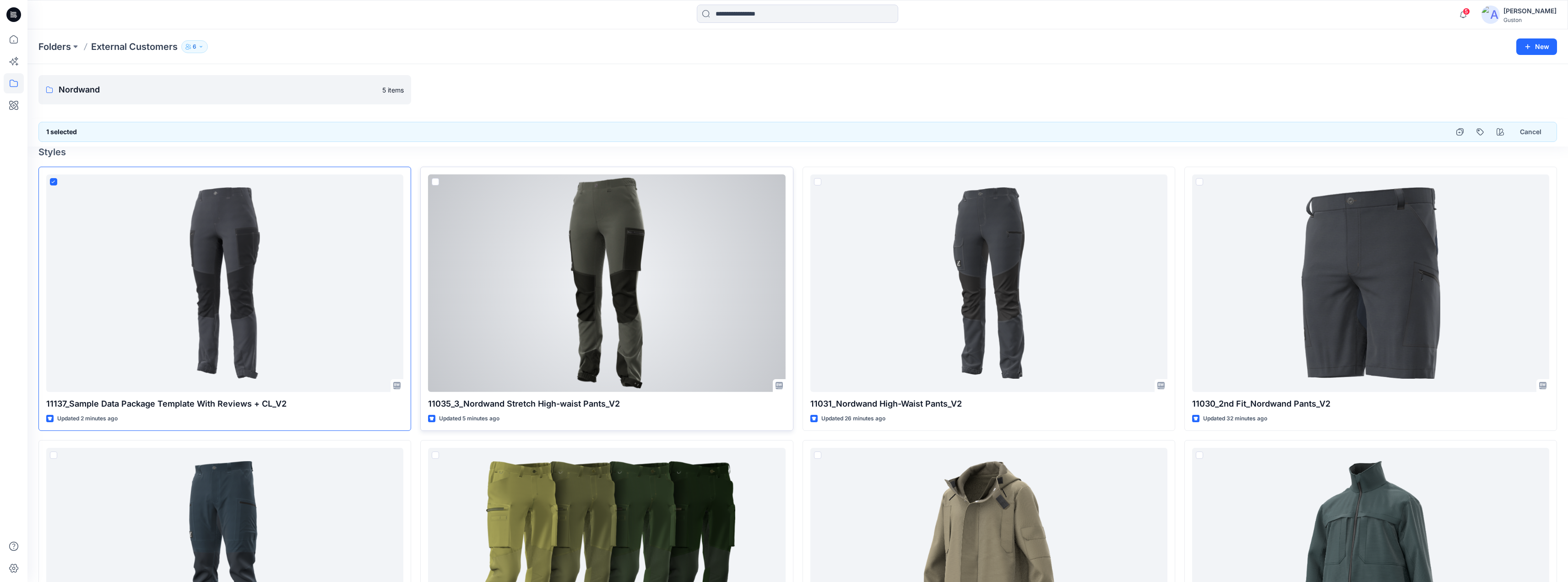
click at [436, 183] on span at bounding box center [436, 182] width 7 height 7
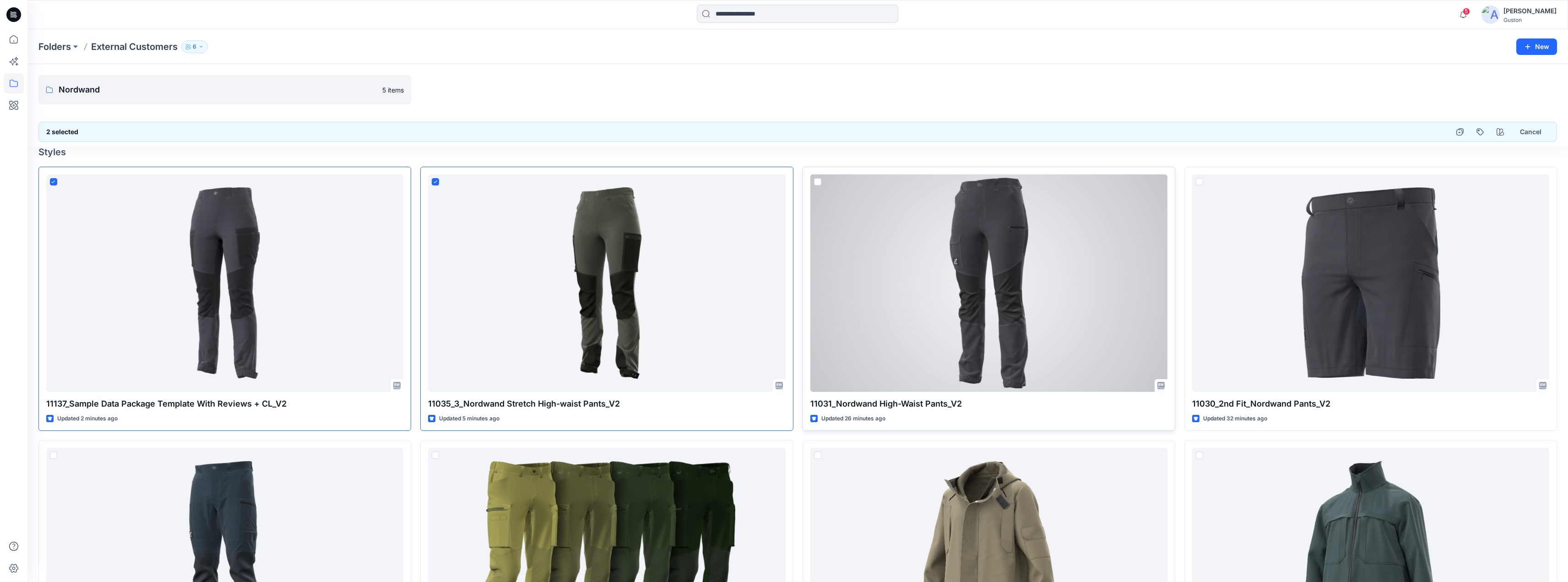
click at [819, 181] on span at bounding box center [818, 182] width 7 height 7
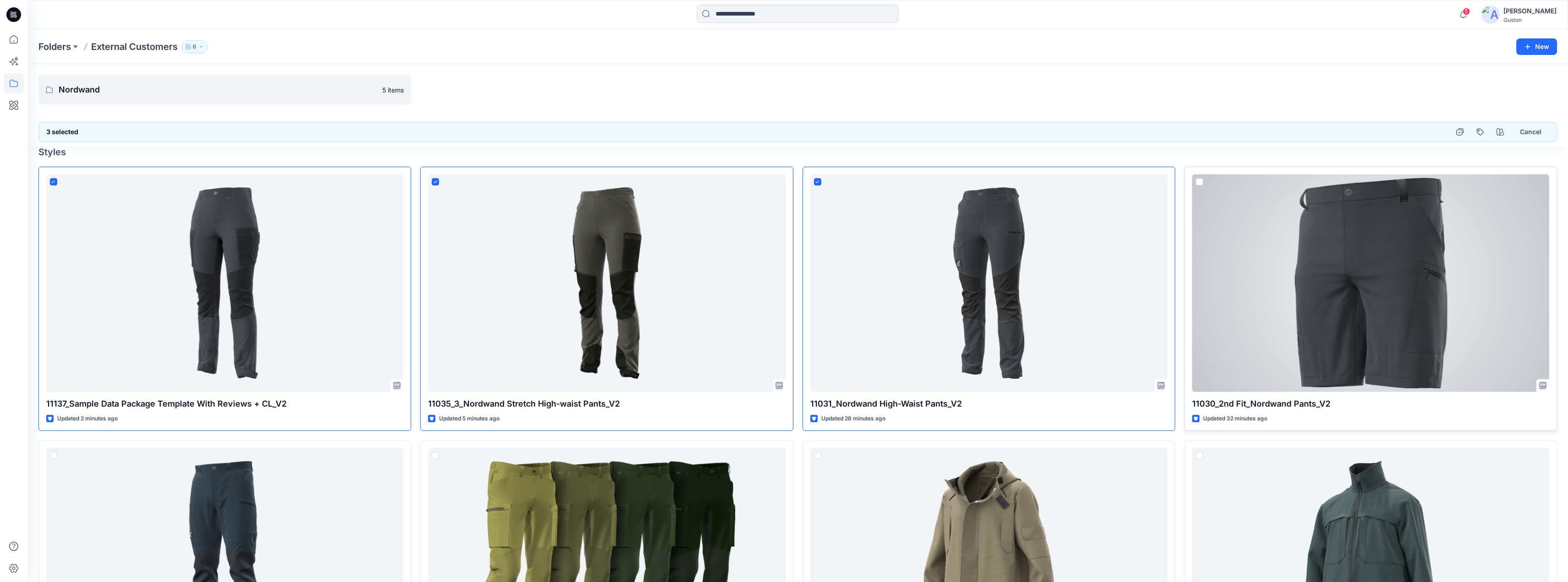
click at [1200, 181] on span at bounding box center [1200, 182] width 7 height 7
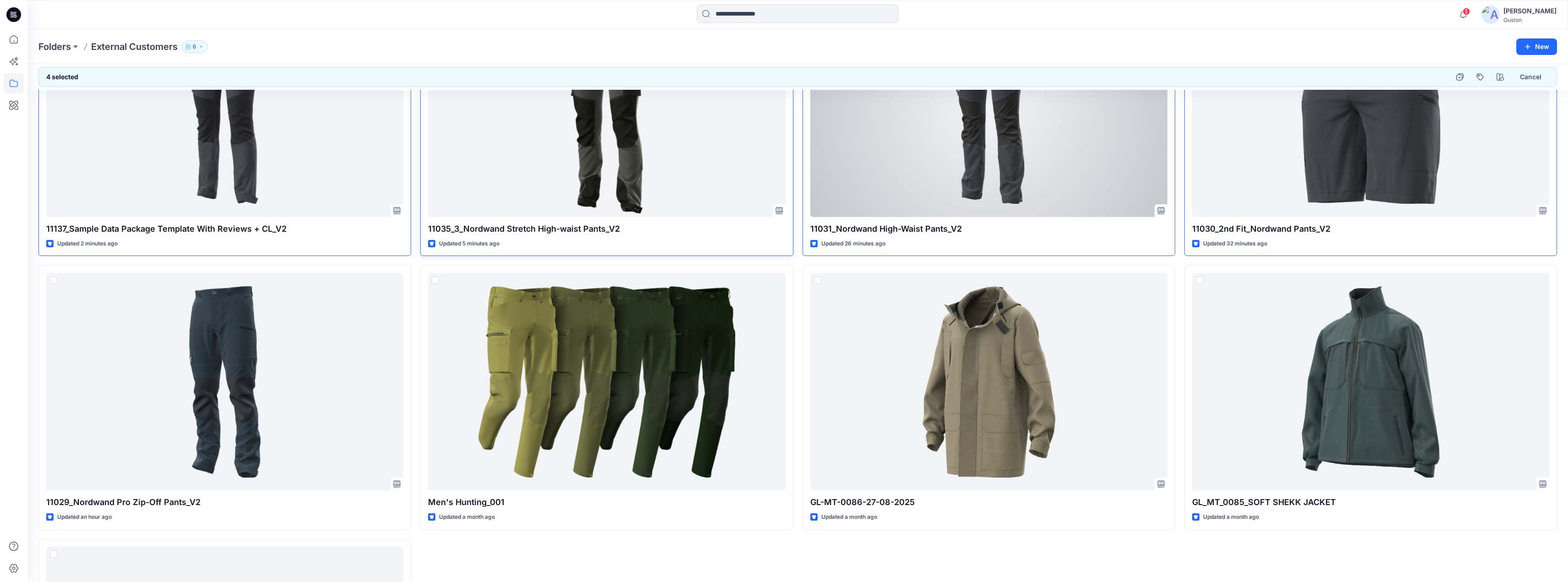
scroll to position [183, 0]
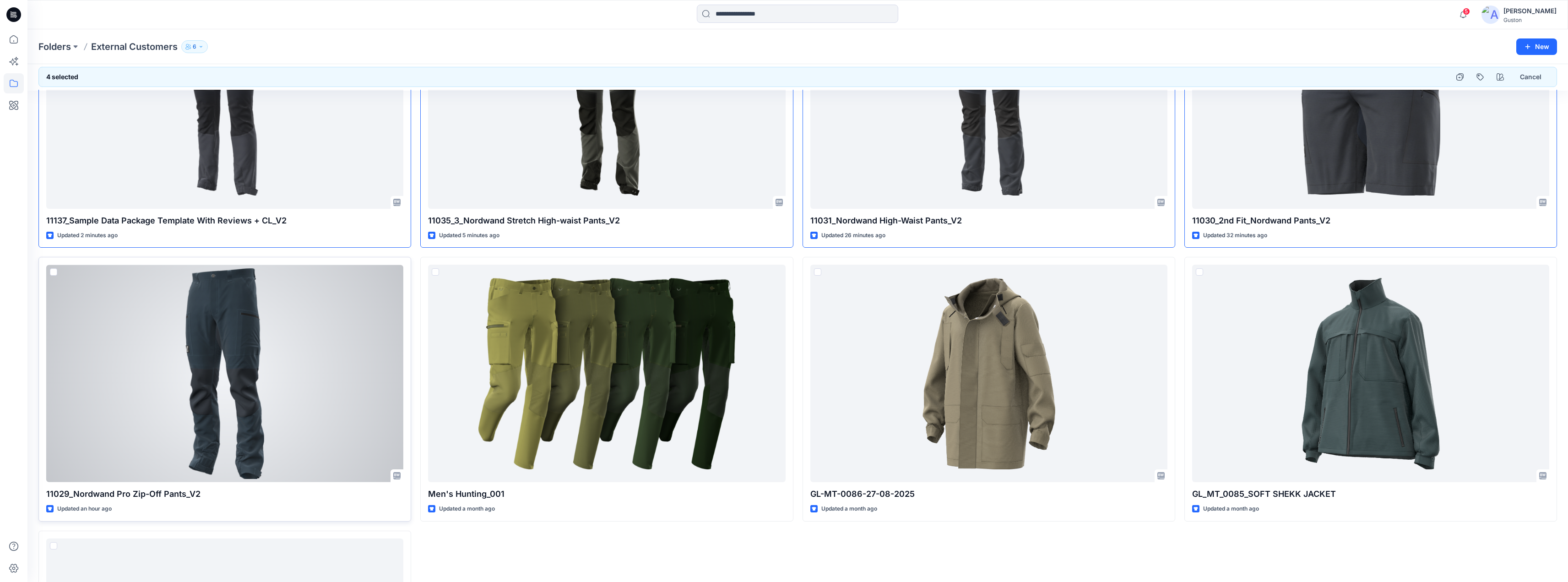
click at [53, 273] on span at bounding box center [53, 272] width 7 height 7
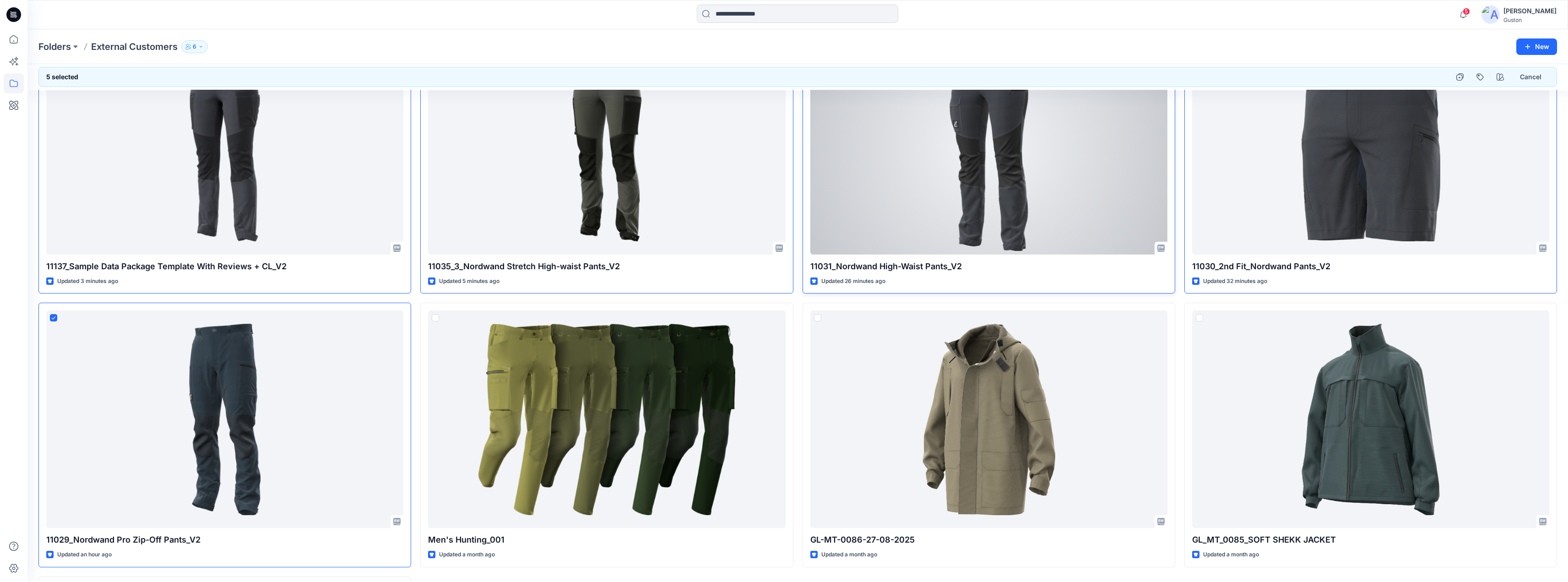
scroll to position [0, 0]
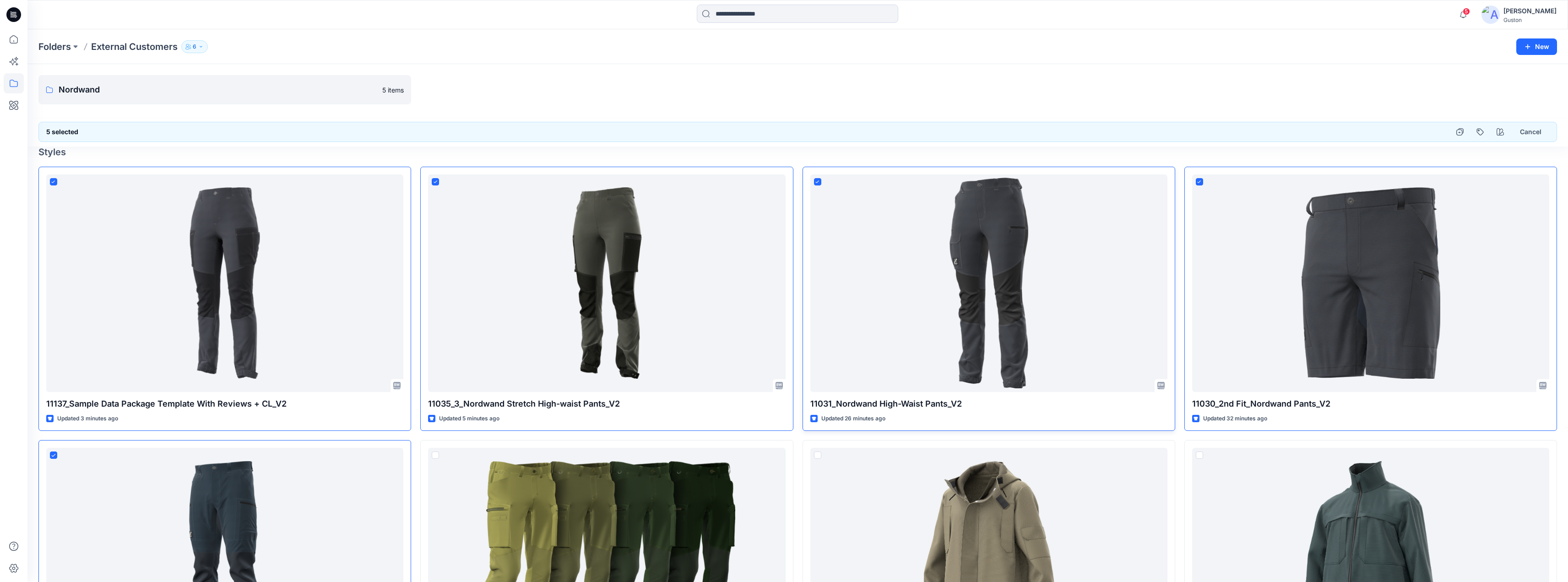
click at [1529, 156] on h4 "Styles" at bounding box center [798, 152] width 1519 height 11
click at [735, 86] on div at bounding box center [606, 90] width 373 height 29
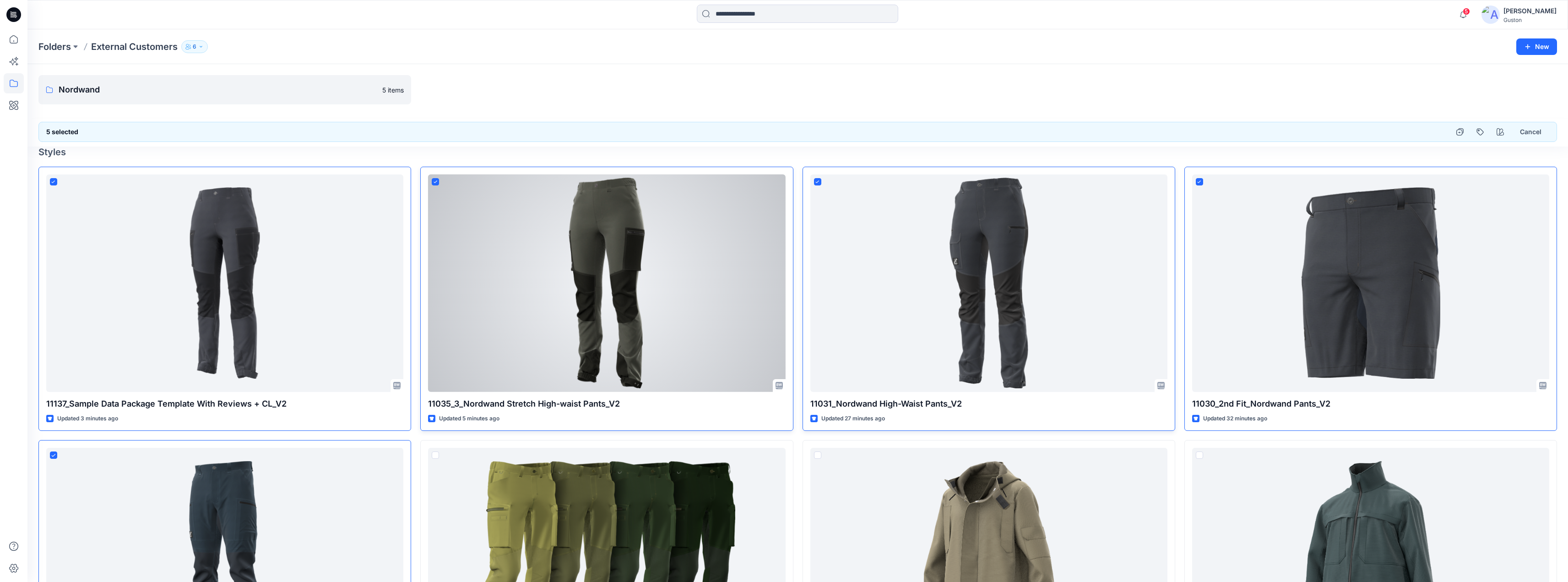
click at [437, 181] on icon at bounding box center [436, 182] width 4 height 2
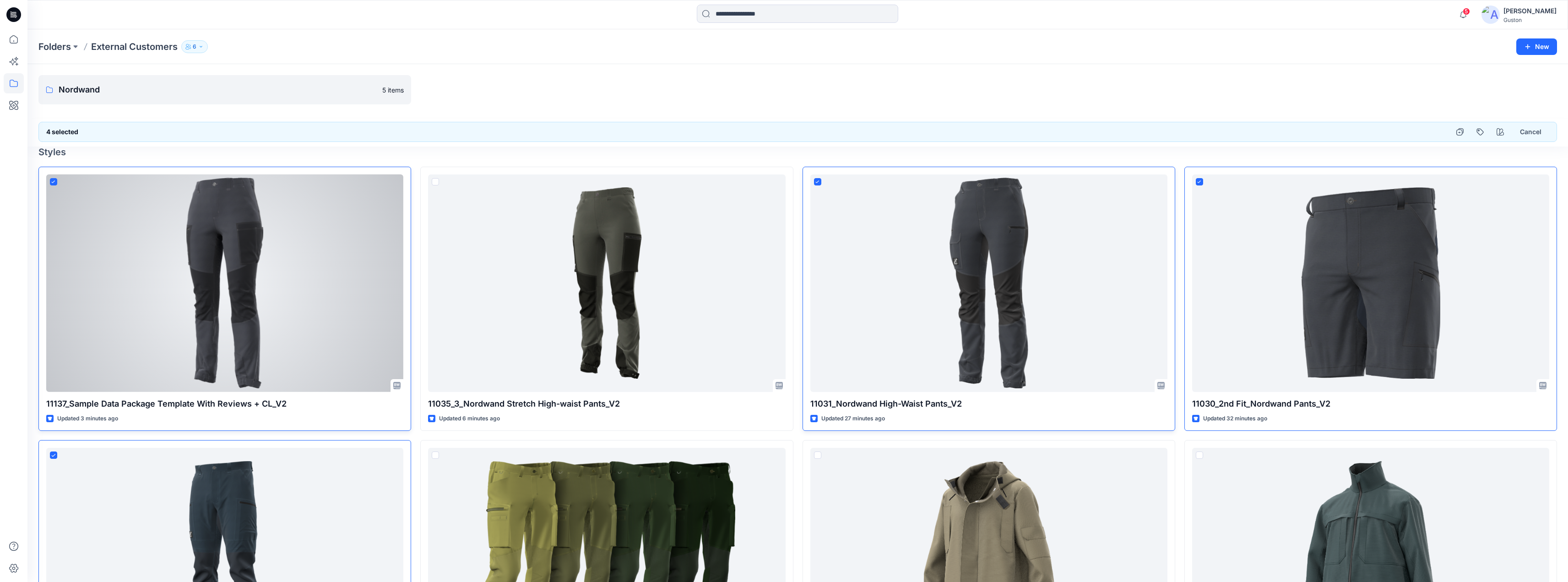
click at [51, 179] on span at bounding box center [53, 182] width 7 height 7
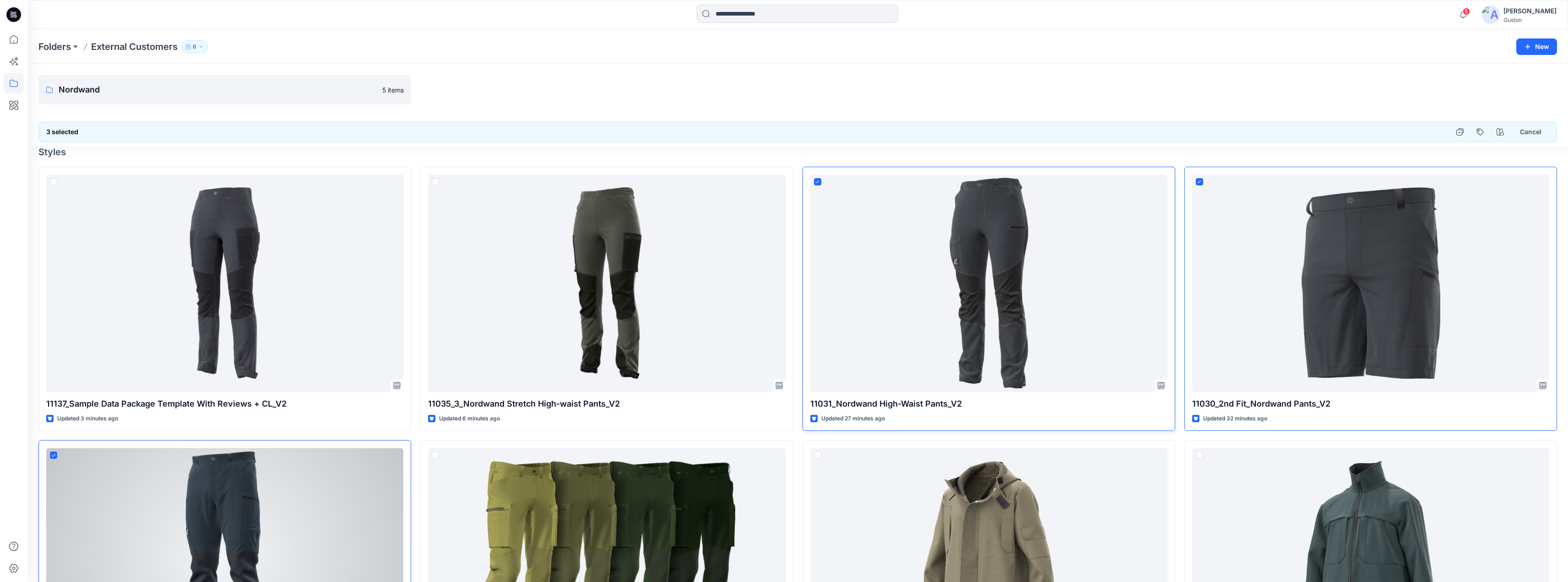
click at [55, 452] on span at bounding box center [53, 456] width 7 height 7
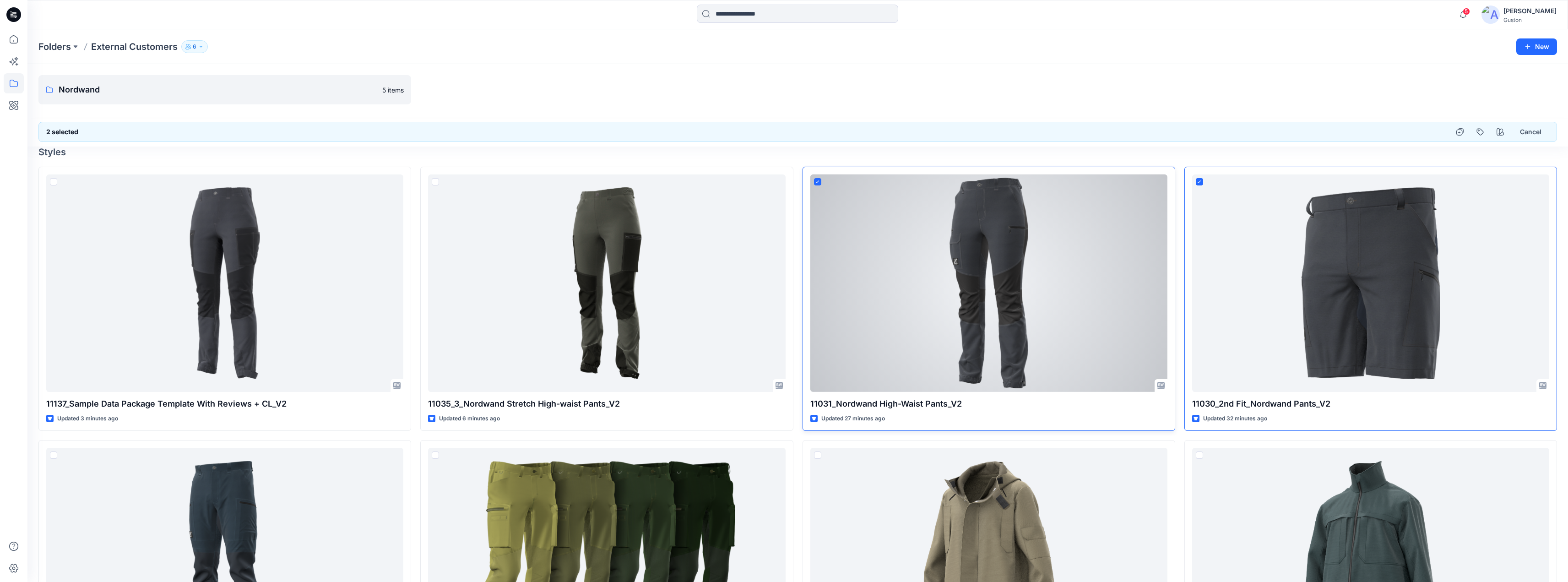
click at [819, 179] on span at bounding box center [818, 182] width 7 height 7
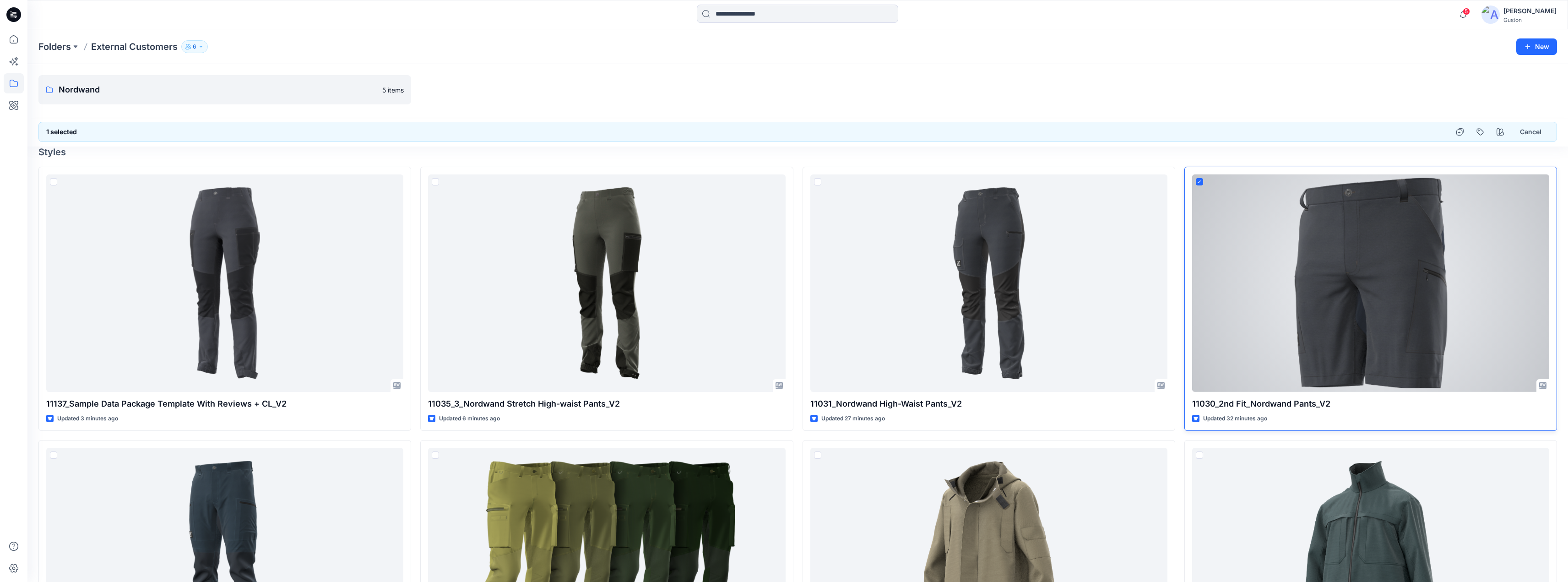
click at [1200, 180] on icon at bounding box center [1199, 182] width 4 height 3
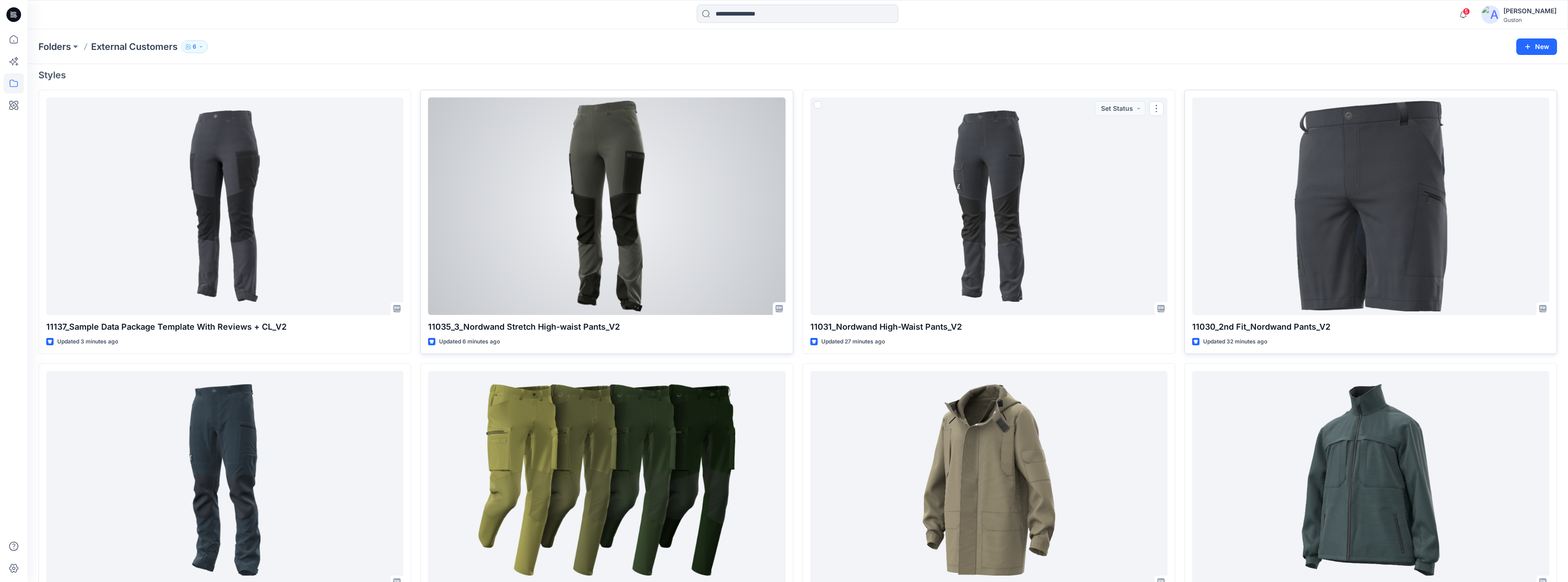
scroll to position [183, 0]
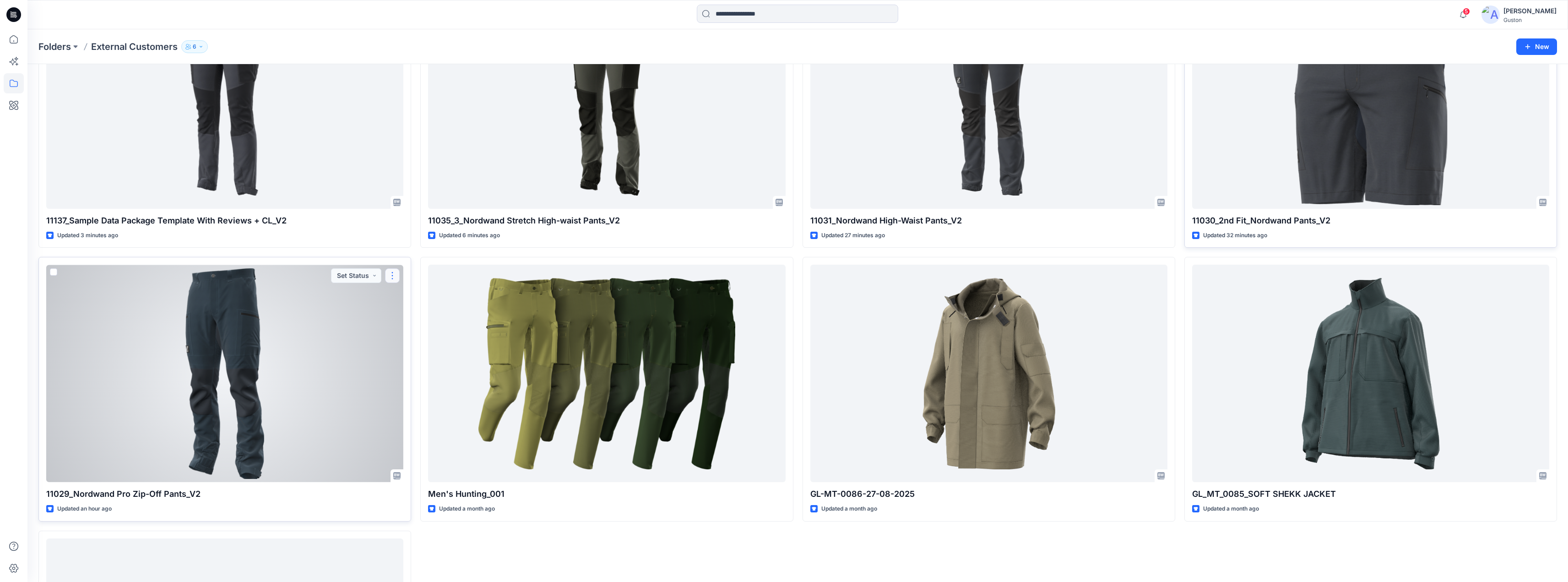
click at [393, 275] on button "button" at bounding box center [392, 276] width 15 height 15
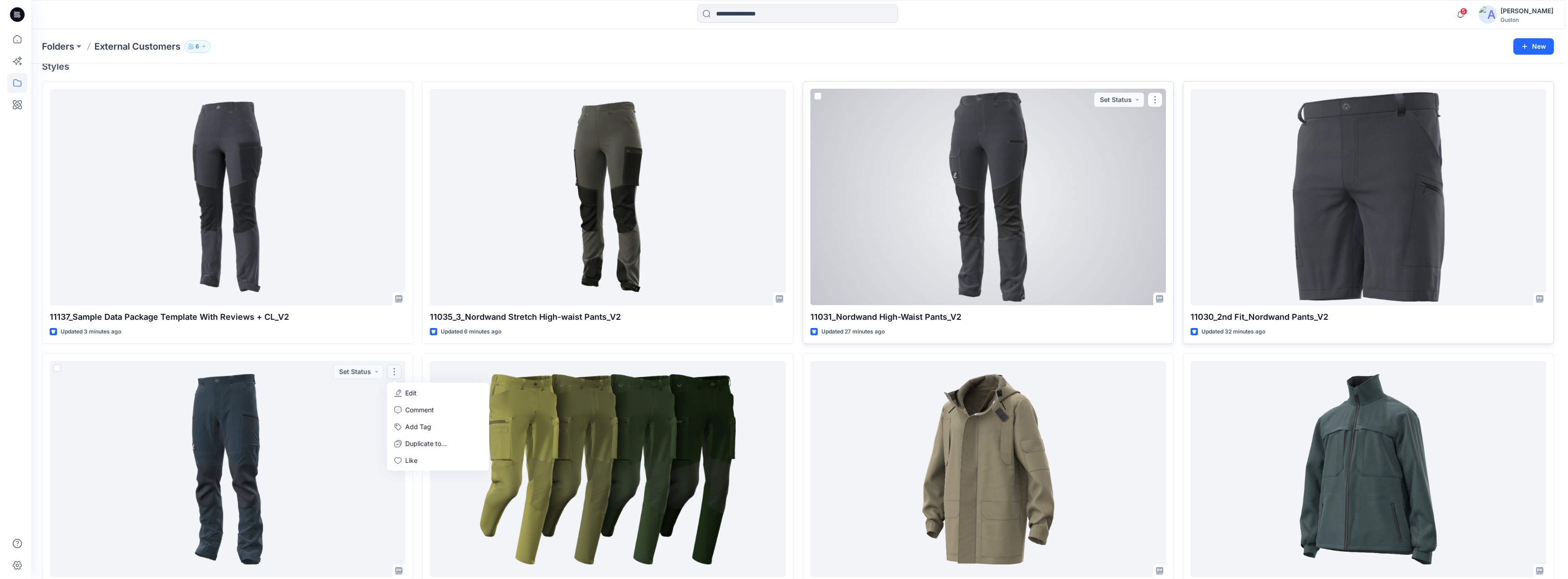
scroll to position [0, 0]
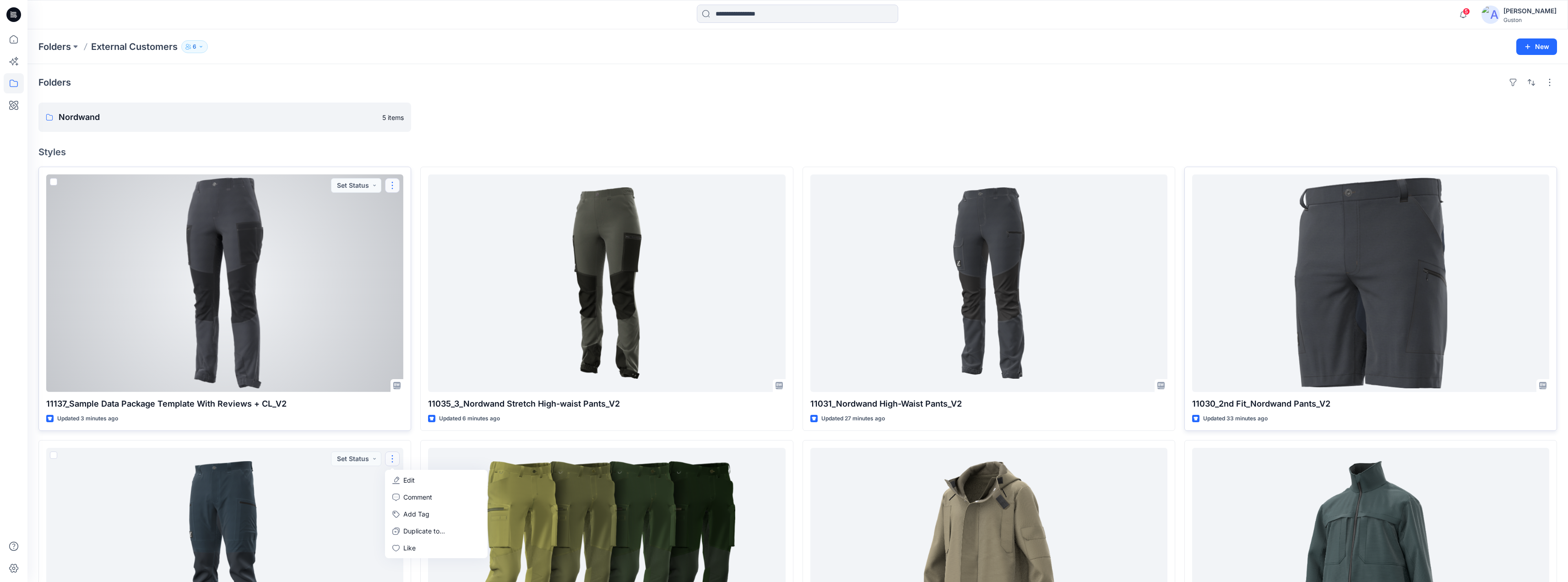
click at [392, 185] on button "button" at bounding box center [392, 185] width 15 height 15
click at [401, 207] on button "Edit" at bounding box center [436, 207] width 99 height 17
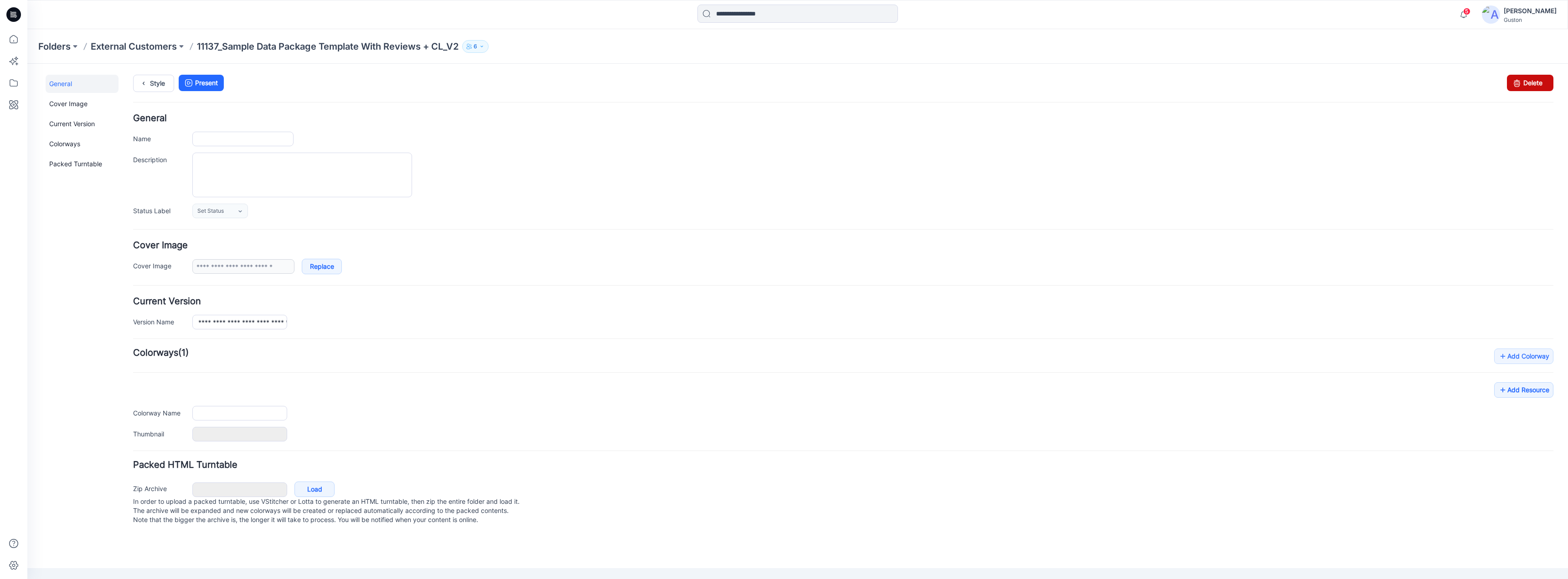
type input "**********"
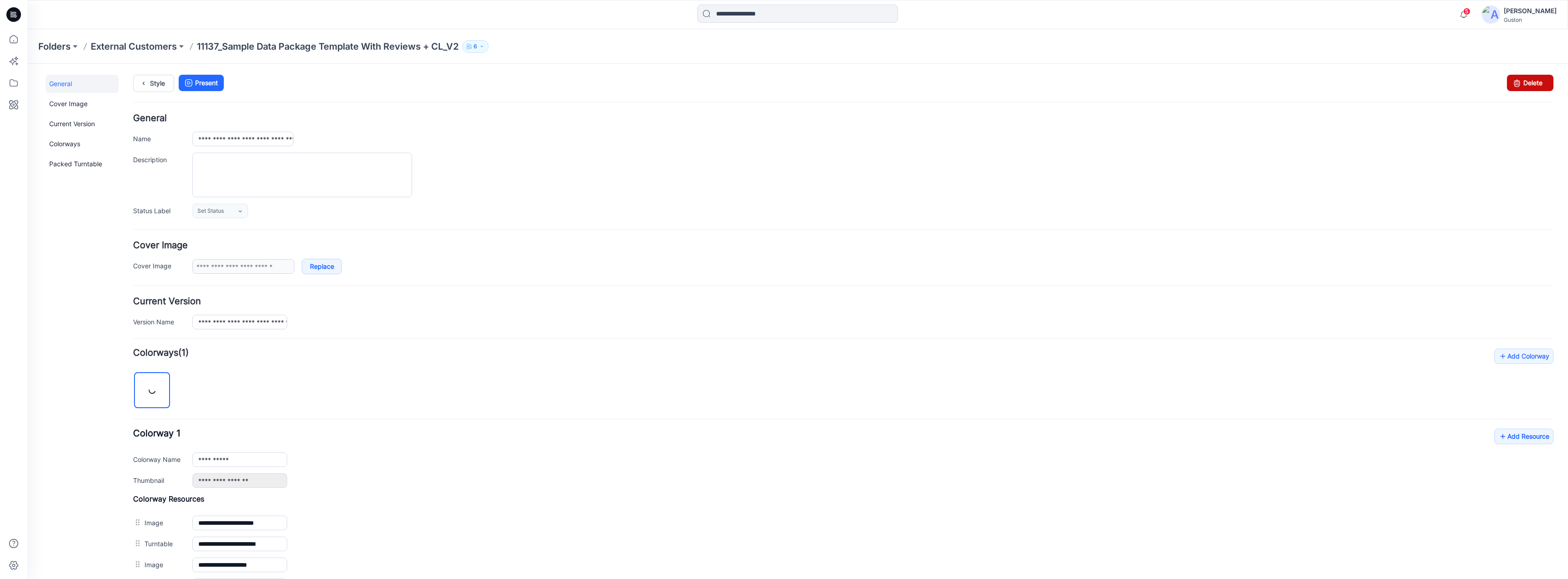
click at [1526, 84] on link "Delete" at bounding box center [1530, 82] width 46 height 16
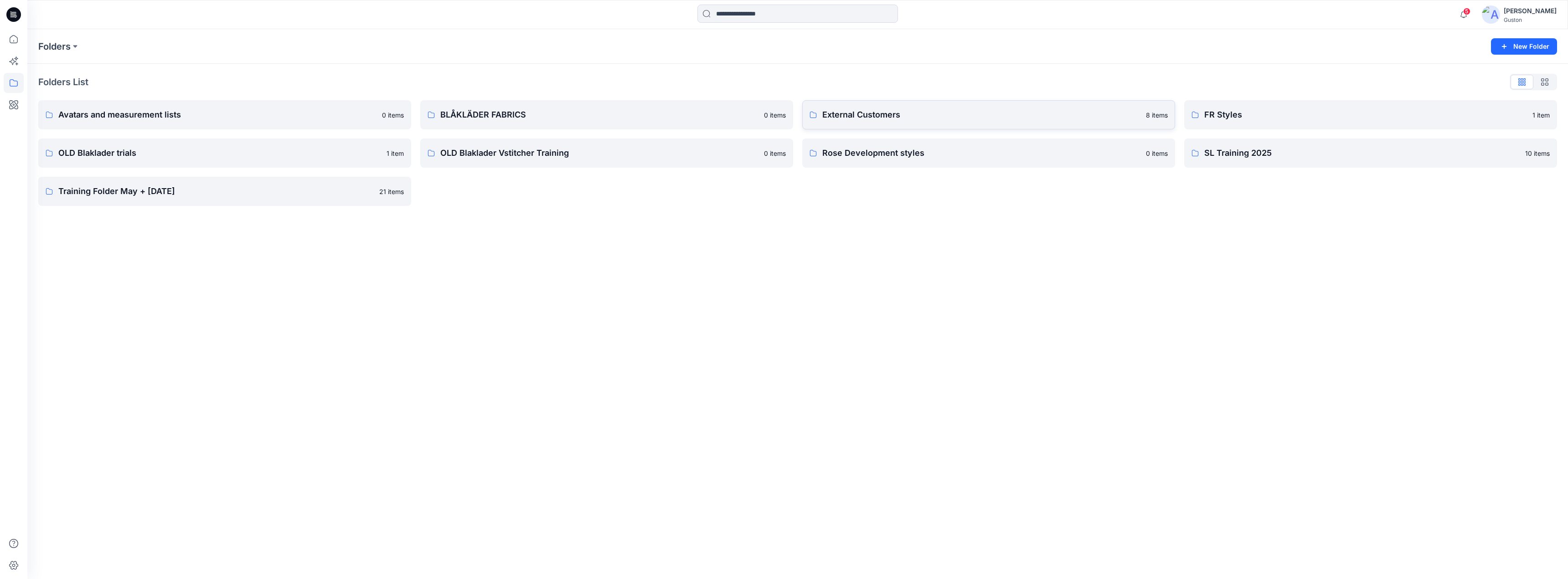
click at [971, 114] on p "External Customers" at bounding box center [981, 115] width 318 height 13
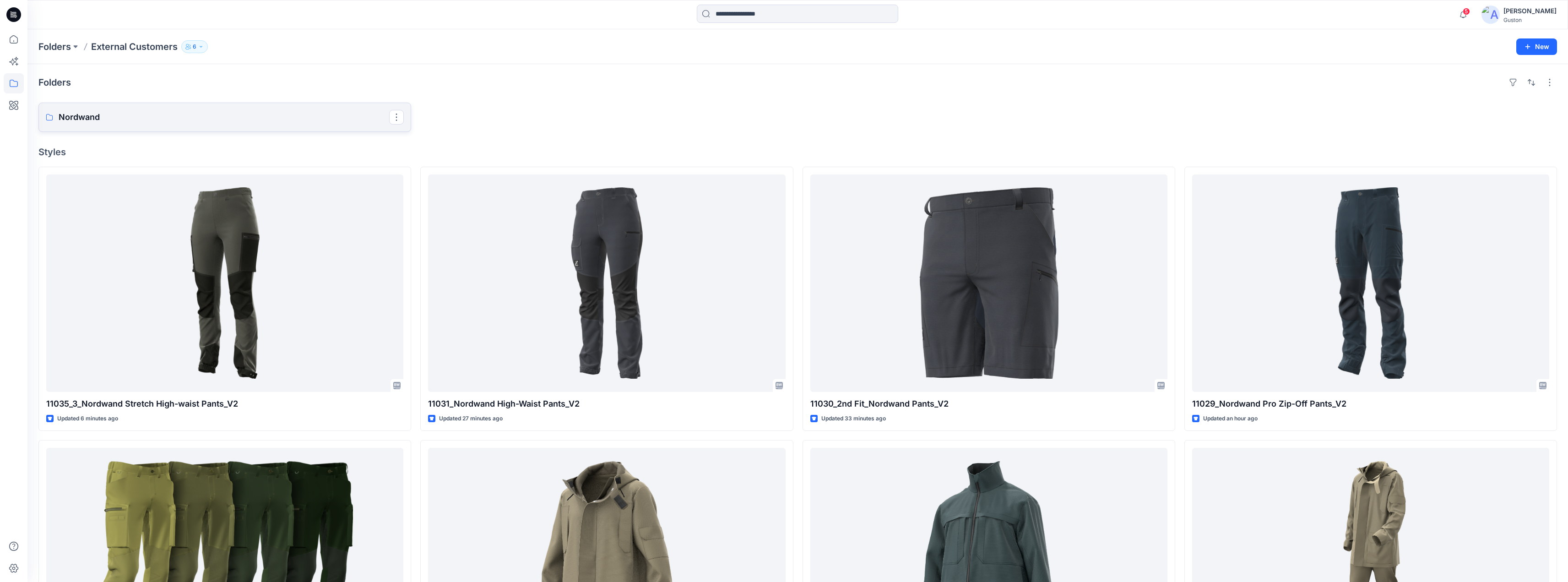
click at [269, 121] on p "Nordwand" at bounding box center [223, 117] width 331 height 13
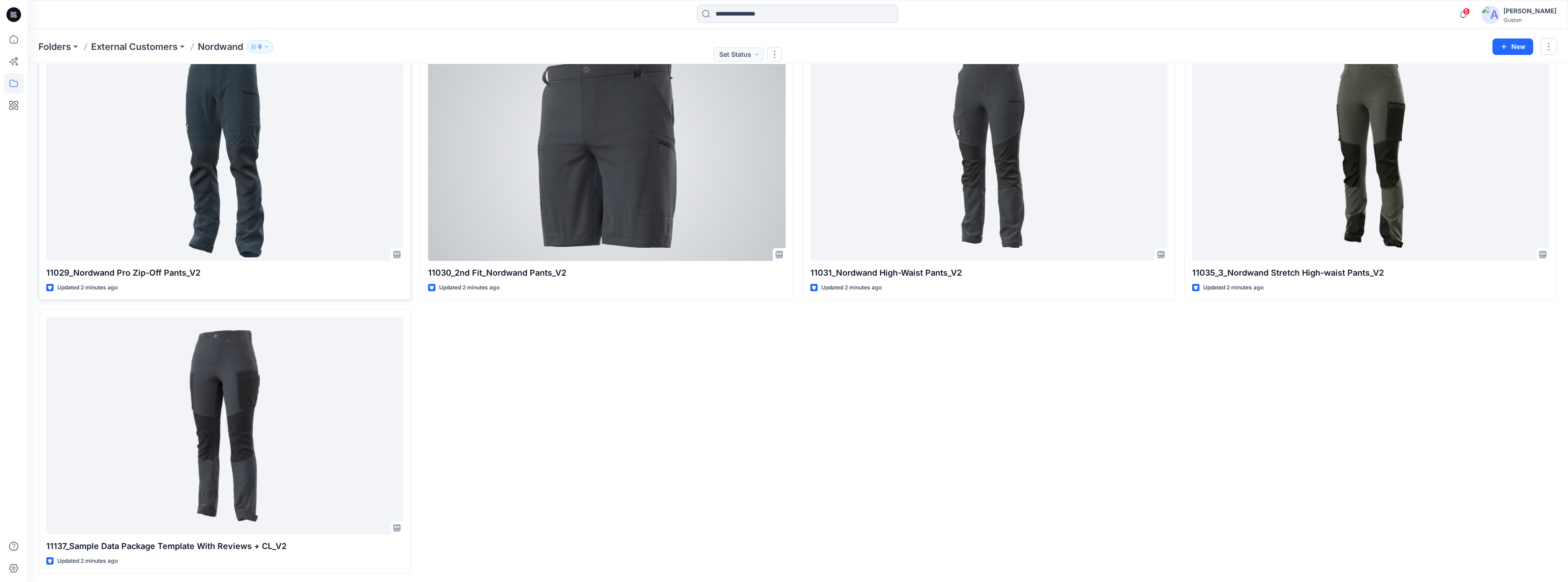
scroll to position [69, 0]
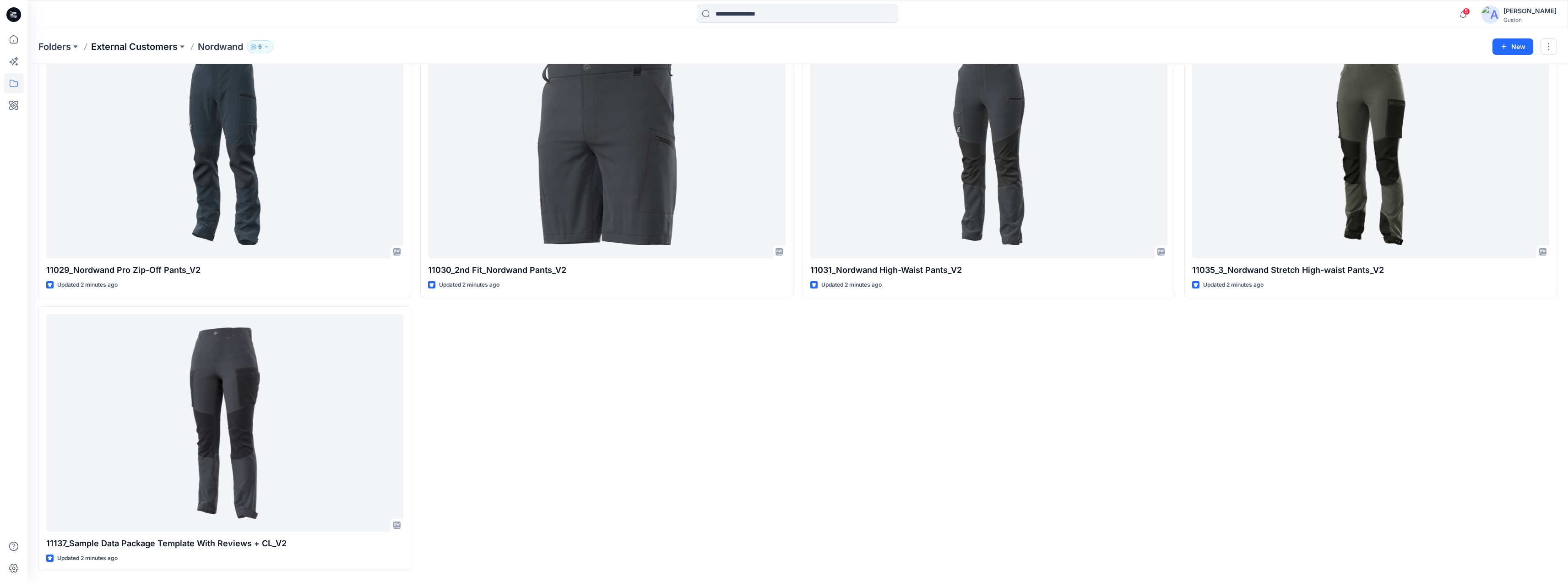
click at [156, 52] on p "External Customers" at bounding box center [134, 47] width 87 height 13
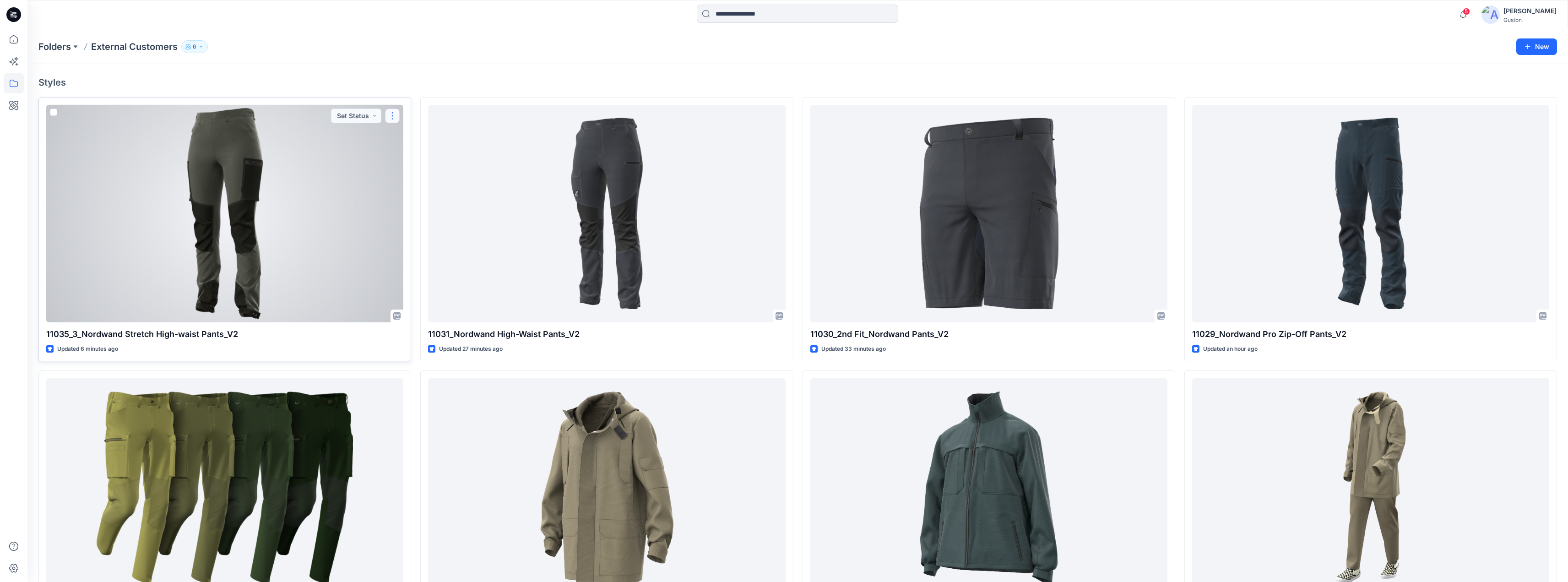
click at [390, 116] on button "button" at bounding box center [392, 116] width 15 height 15
click at [406, 138] on p "Edit" at bounding box center [409, 138] width 12 height 10
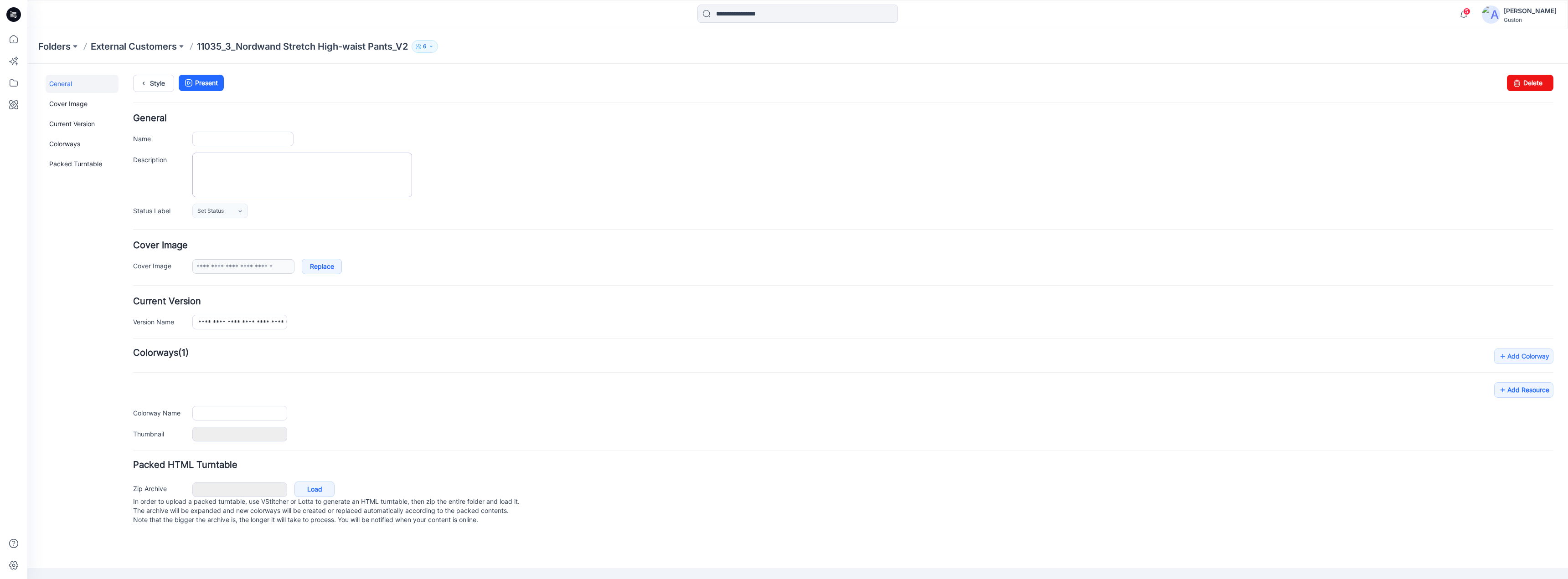
type input "**********"
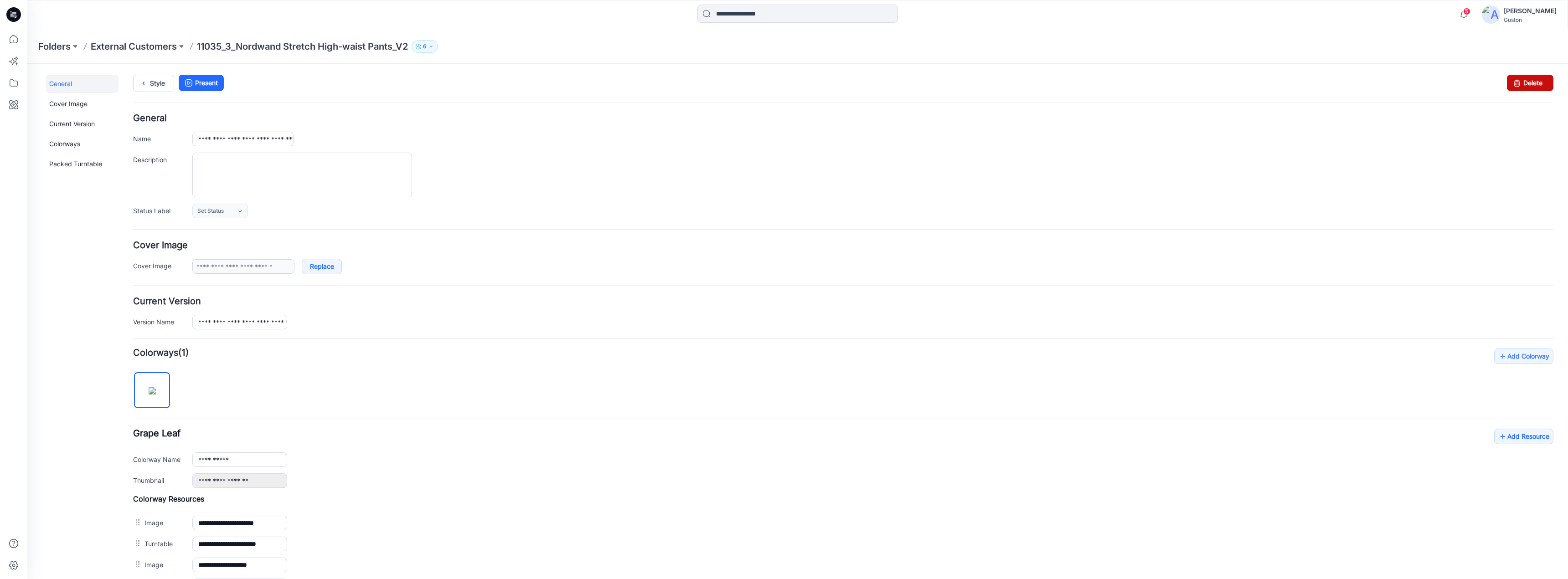
click at [1528, 84] on link "Delete" at bounding box center [1530, 82] width 46 height 16
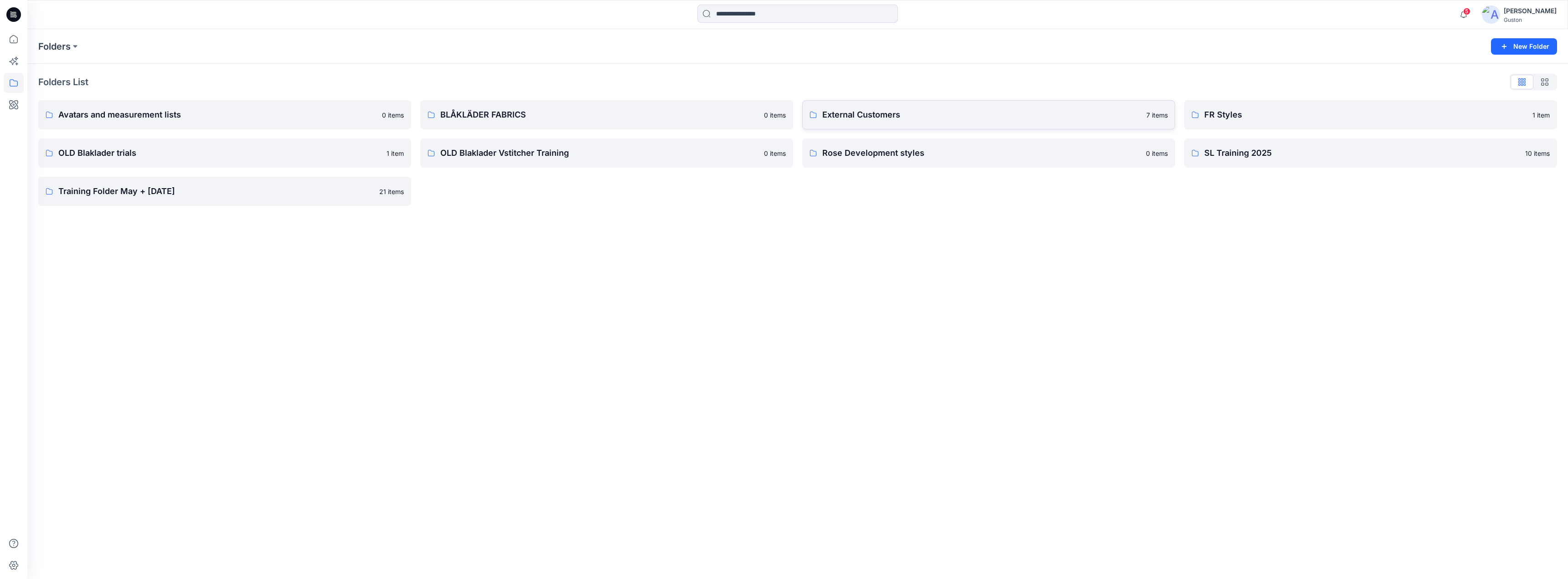
click at [995, 121] on link "External Customers 7 items" at bounding box center [988, 115] width 373 height 29
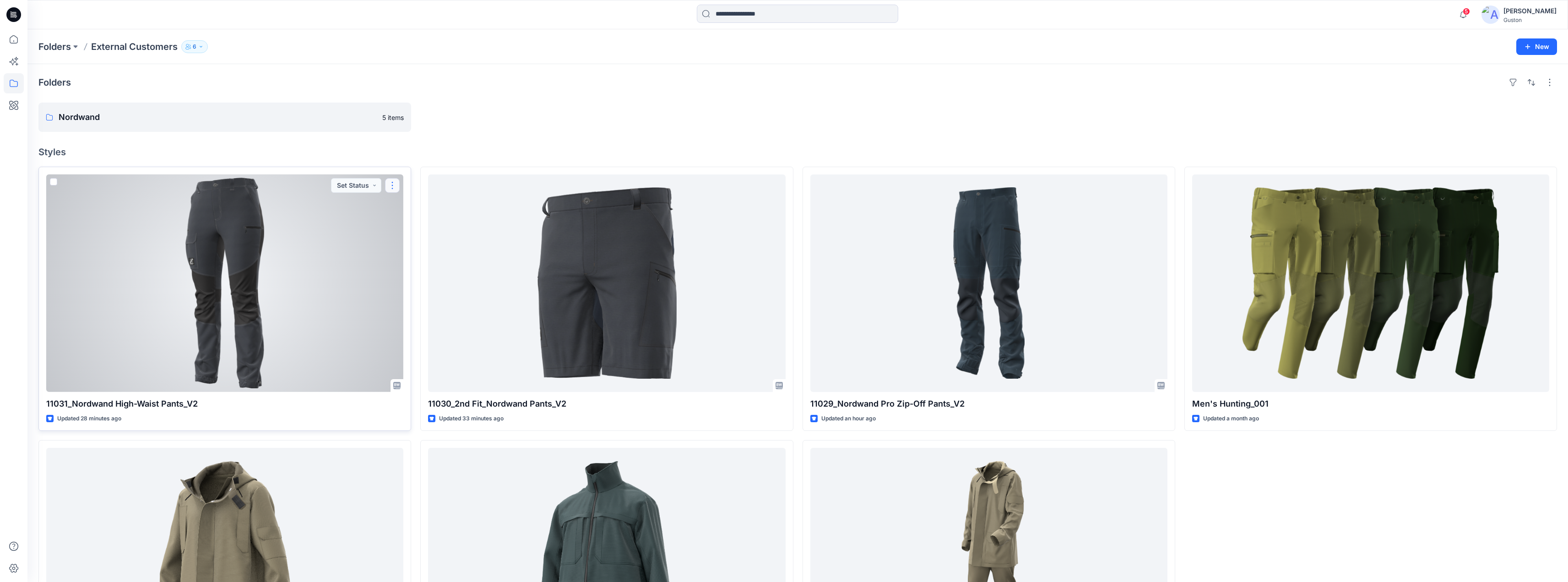
click at [392, 185] on button "button" at bounding box center [392, 185] width 15 height 15
click at [425, 208] on button "Edit" at bounding box center [436, 207] width 99 height 17
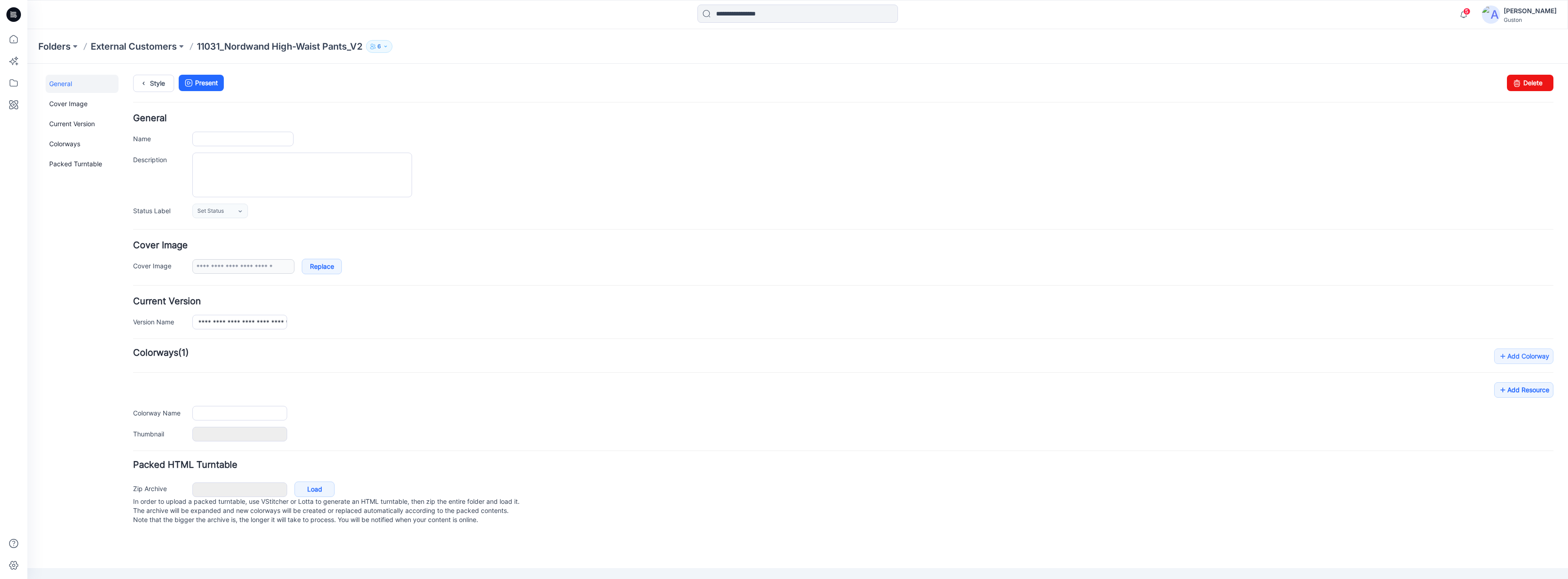
type input "**********"
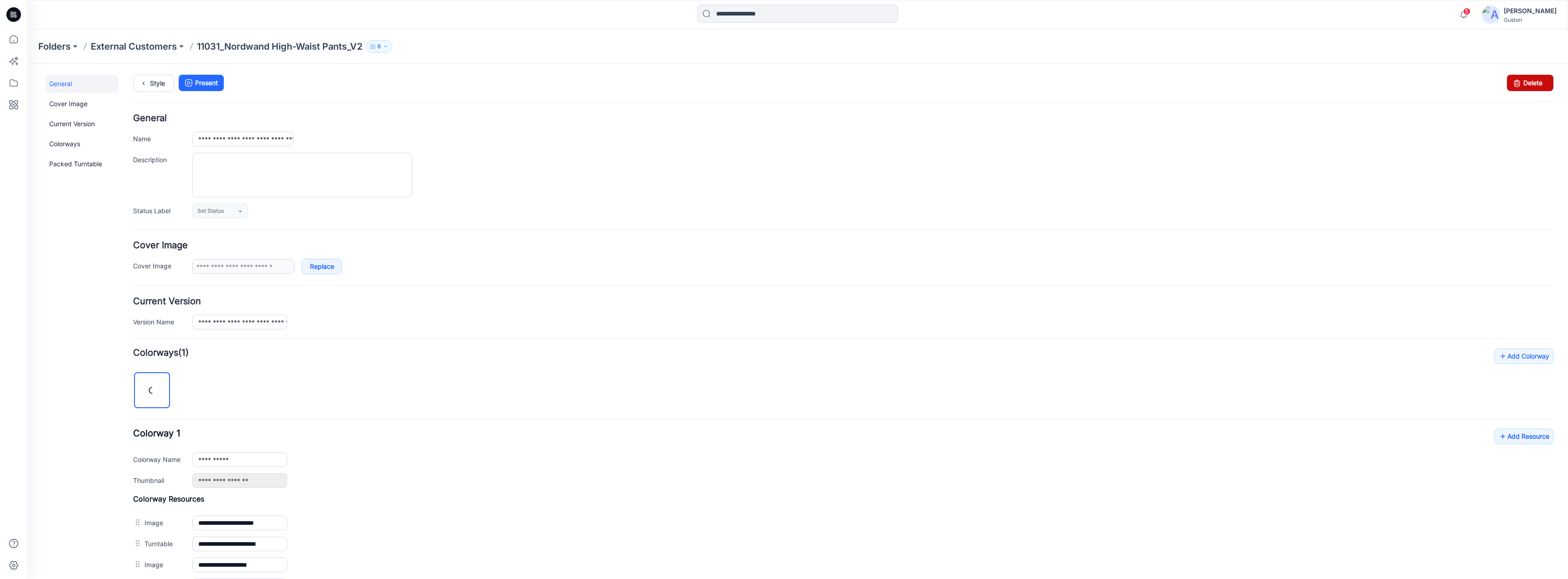
click at [1537, 87] on link "Delete" at bounding box center [1530, 82] width 46 height 16
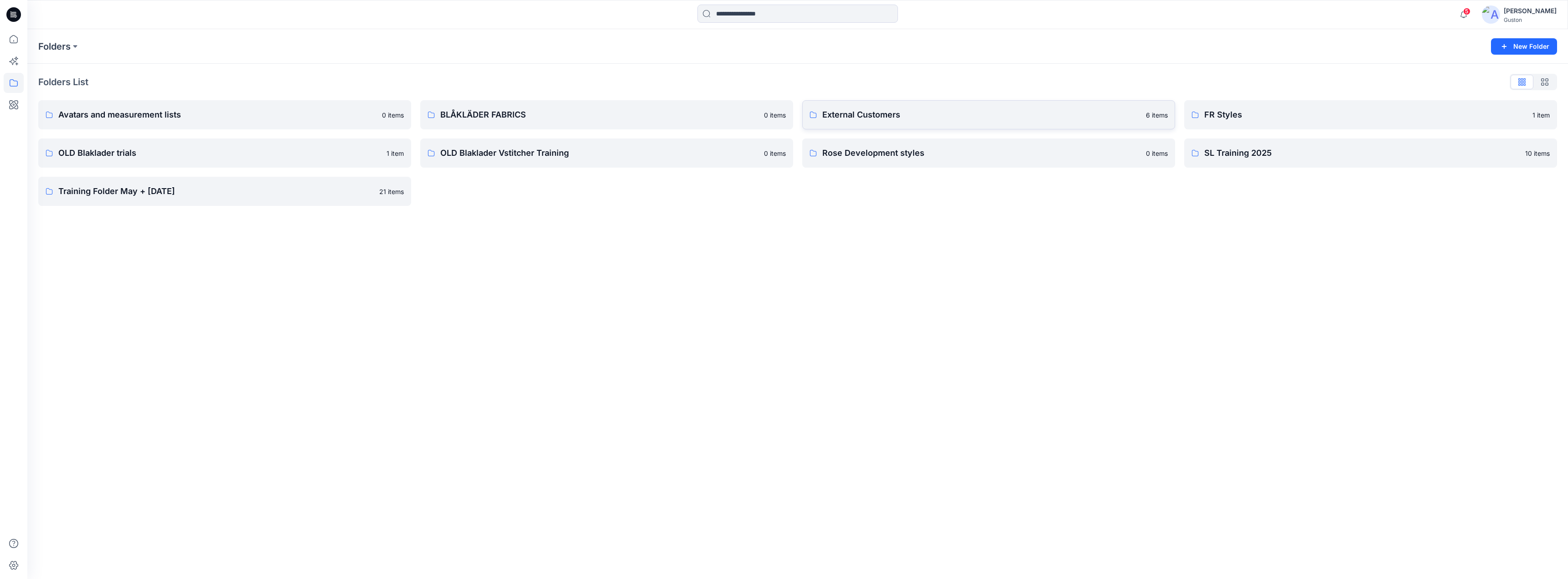
click at [950, 114] on p "External Customers" at bounding box center [981, 115] width 318 height 13
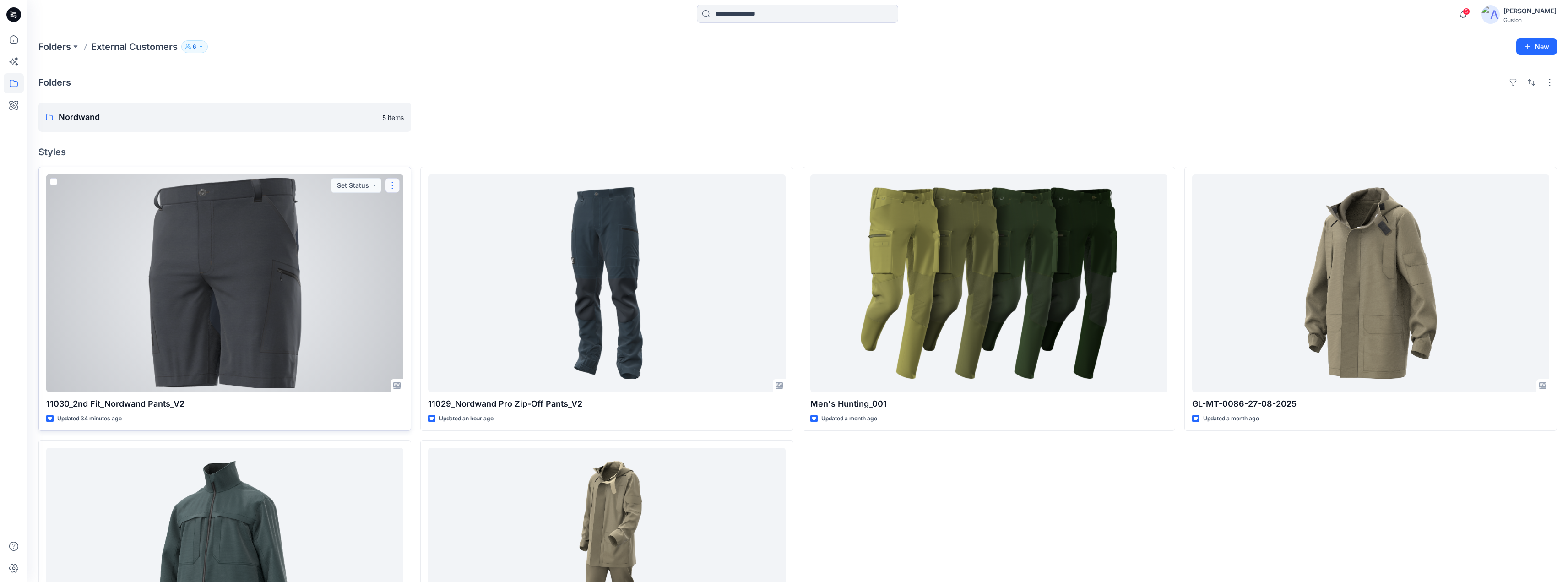
click at [397, 184] on button "button" at bounding box center [392, 185] width 15 height 15
click at [412, 210] on p "Edit" at bounding box center [409, 207] width 12 height 10
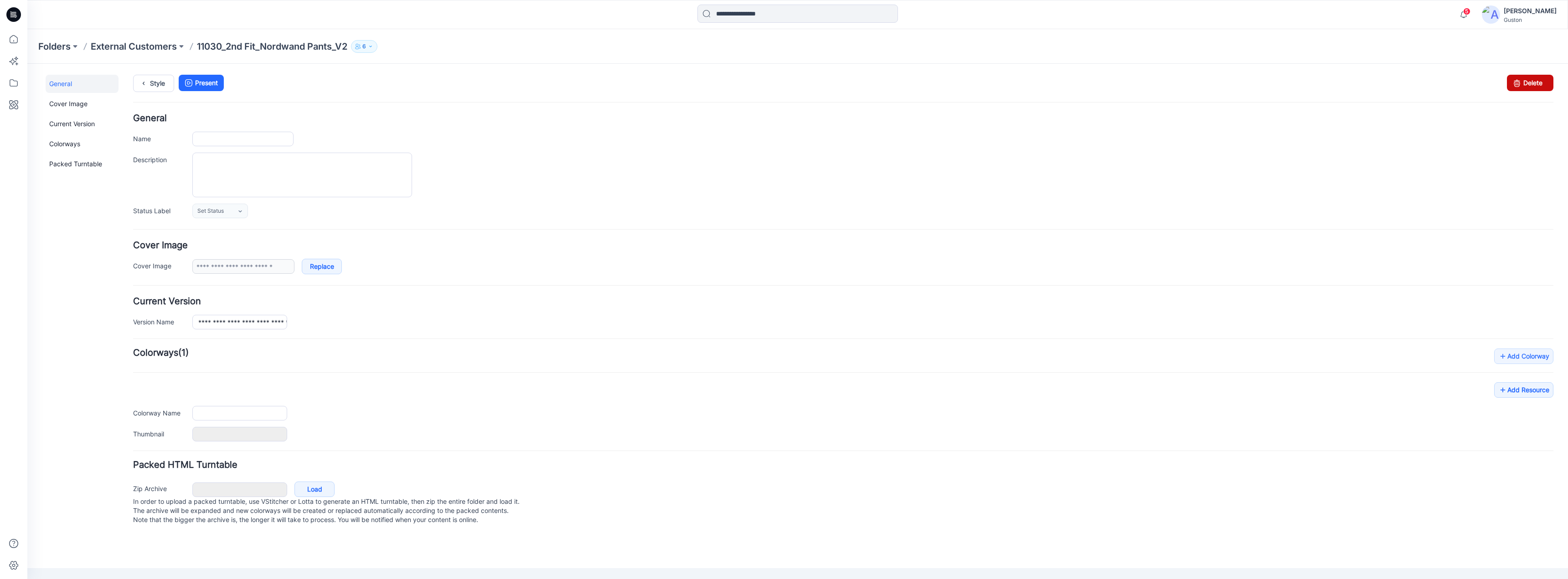
click at [1538, 86] on link "Delete" at bounding box center [1530, 82] width 46 height 16
type input "**********"
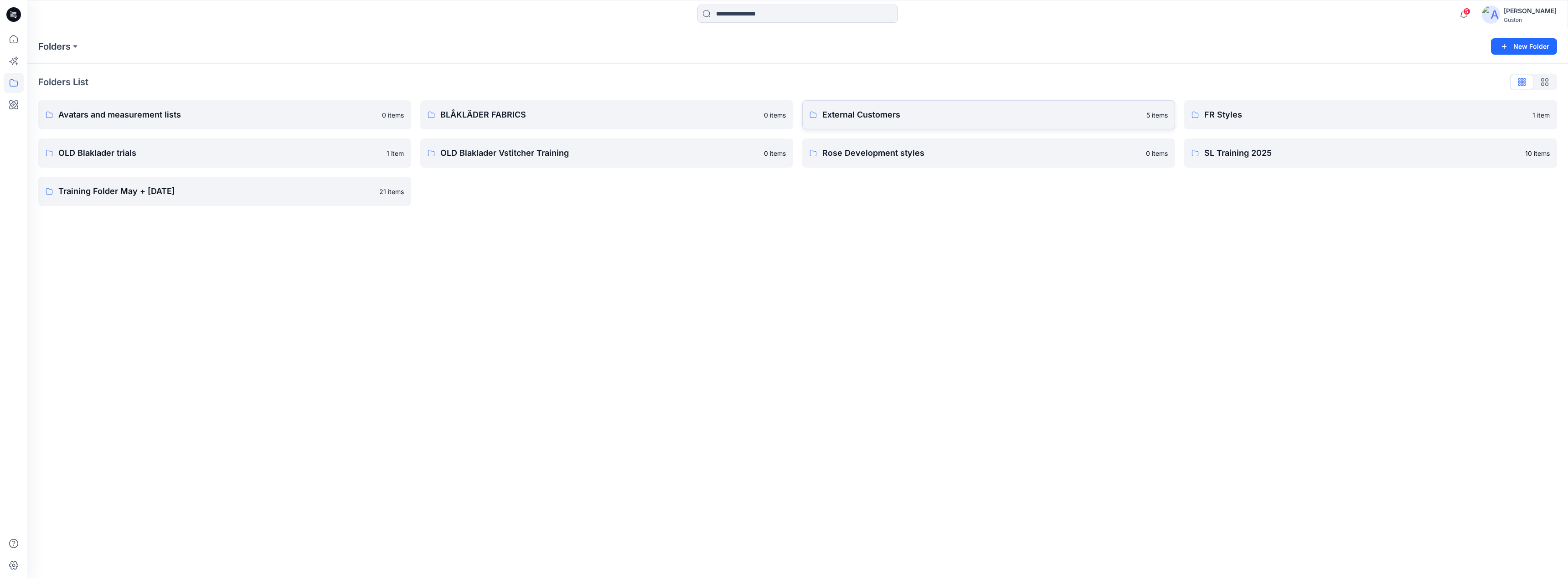
click at [924, 109] on link "External Customers 5 items" at bounding box center [988, 115] width 373 height 29
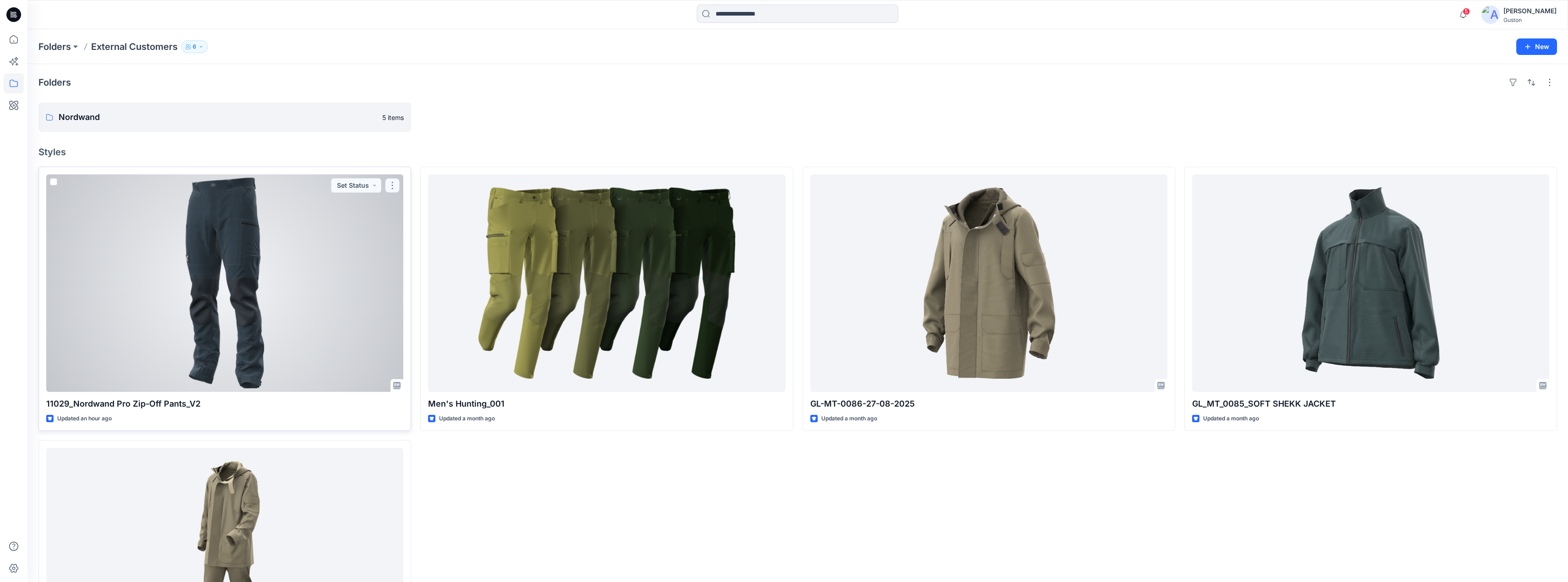
click at [394, 184] on button "button" at bounding box center [392, 185] width 15 height 15
click at [401, 208] on button "Edit" at bounding box center [436, 207] width 99 height 17
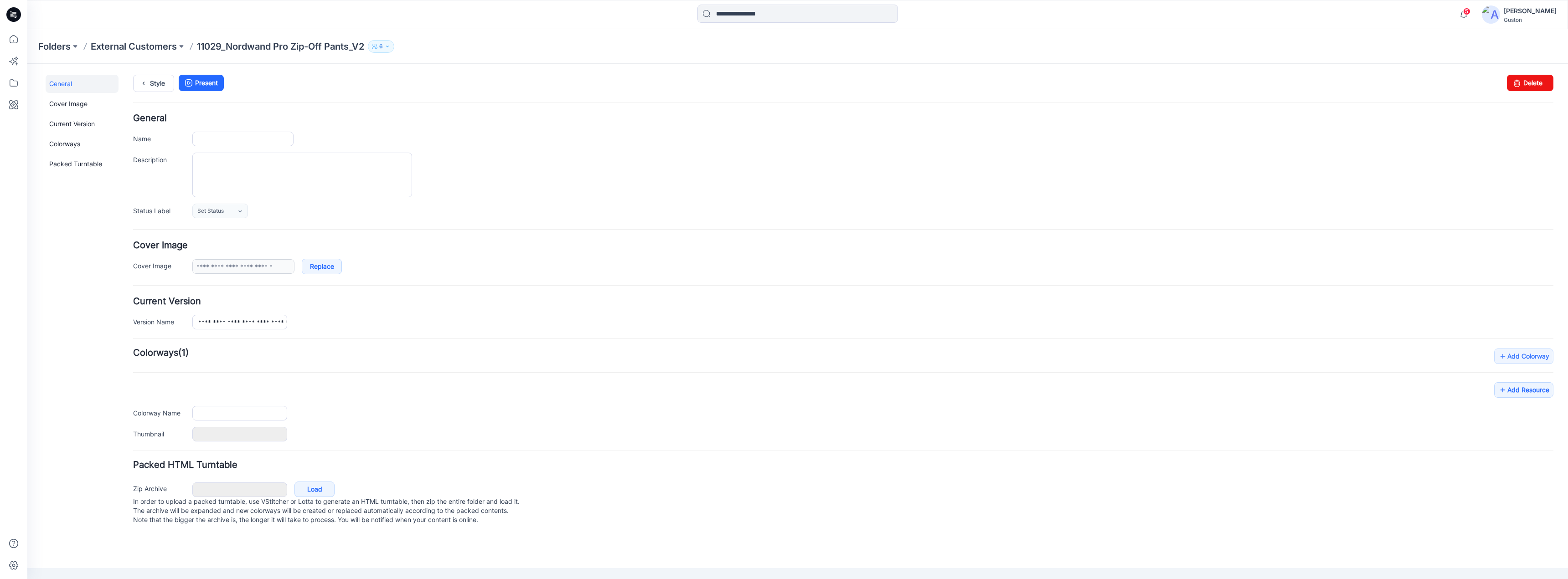
type input "**********"
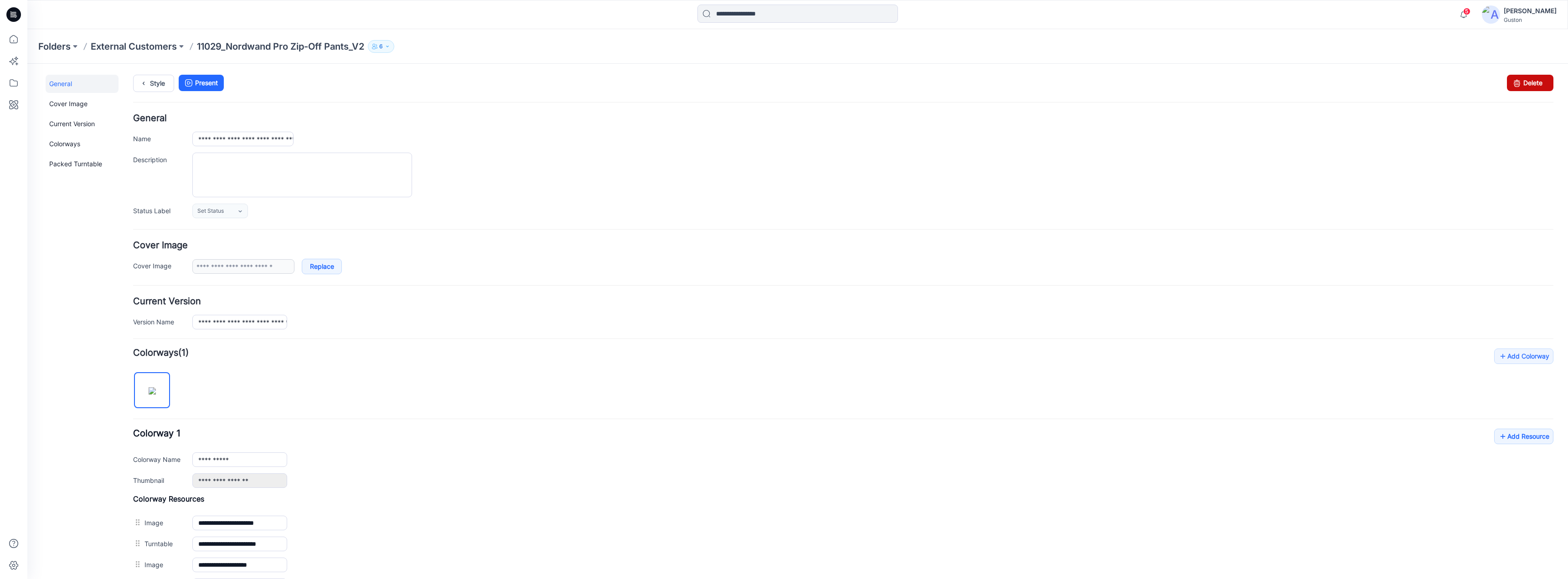
click at [1534, 85] on link "Delete" at bounding box center [1530, 82] width 46 height 16
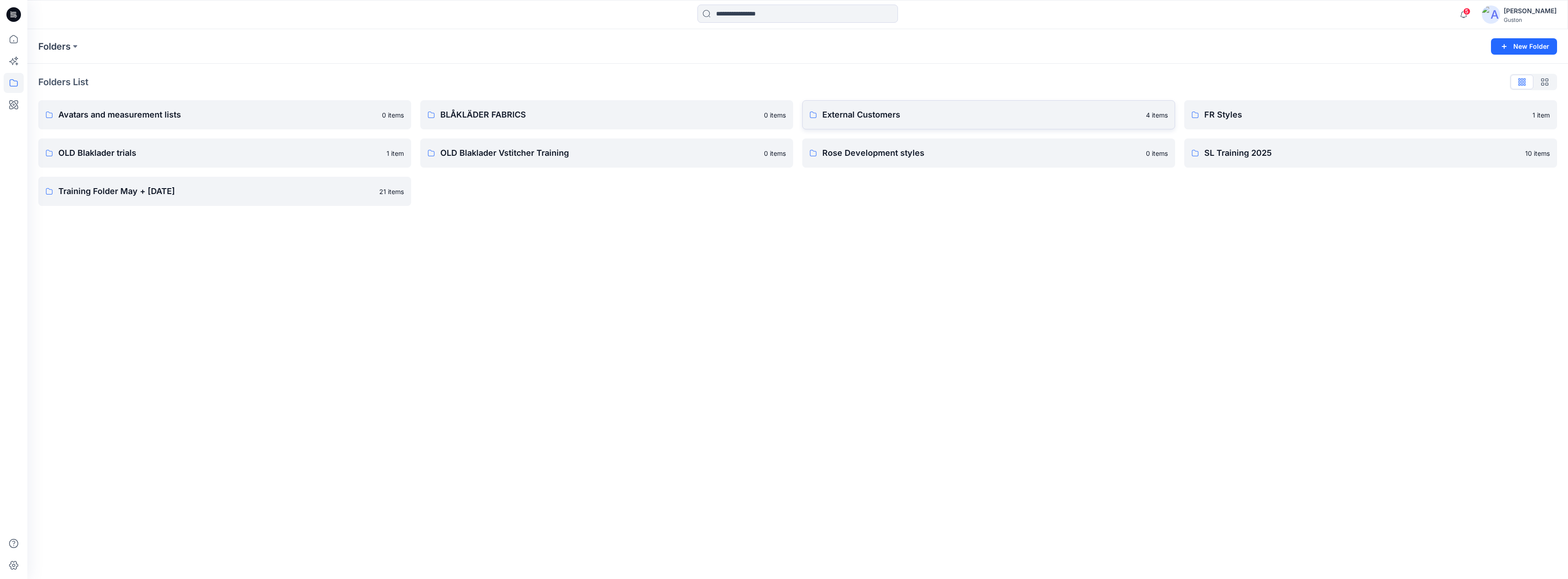
click at [848, 116] on p "External Customers" at bounding box center [981, 115] width 318 height 13
